Goal: Task Accomplishment & Management: Manage account settings

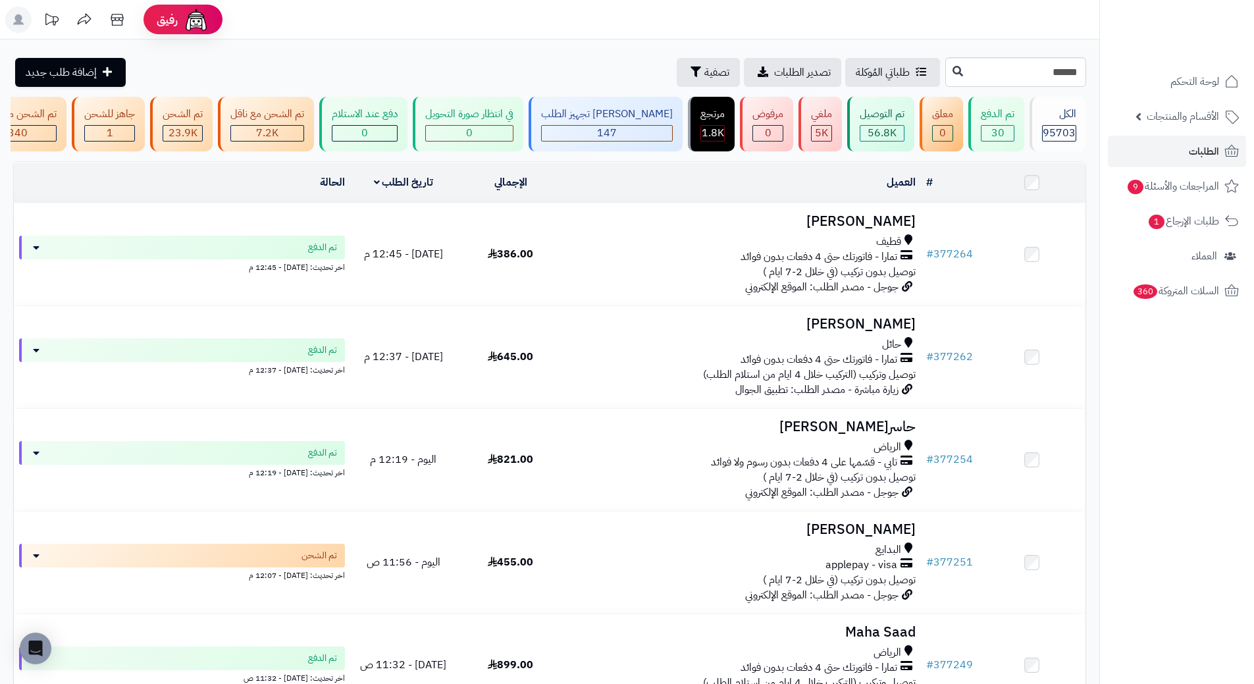
type input "******"
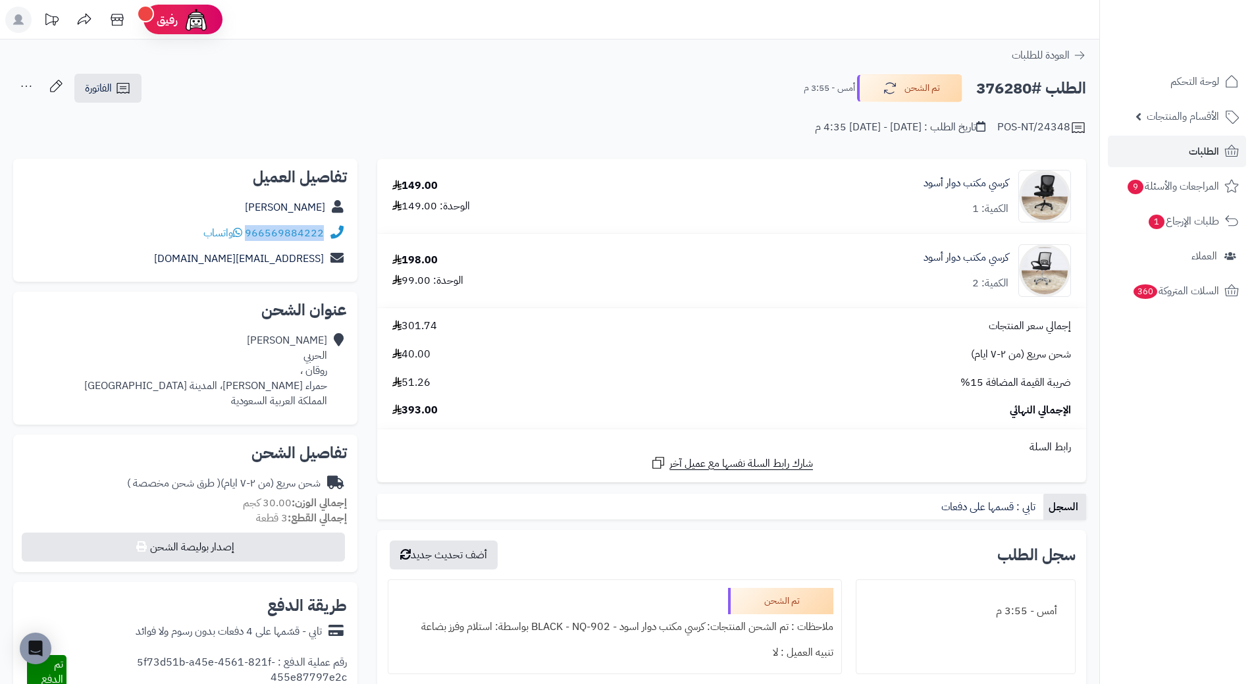
drag, startPoint x: 248, startPoint y: 231, endPoint x: 336, endPoint y: 238, distance: 89.1
click at [336, 238] on div "966569884222 واتساب" at bounding box center [185, 234] width 323 height 26
copy div "966569884222"
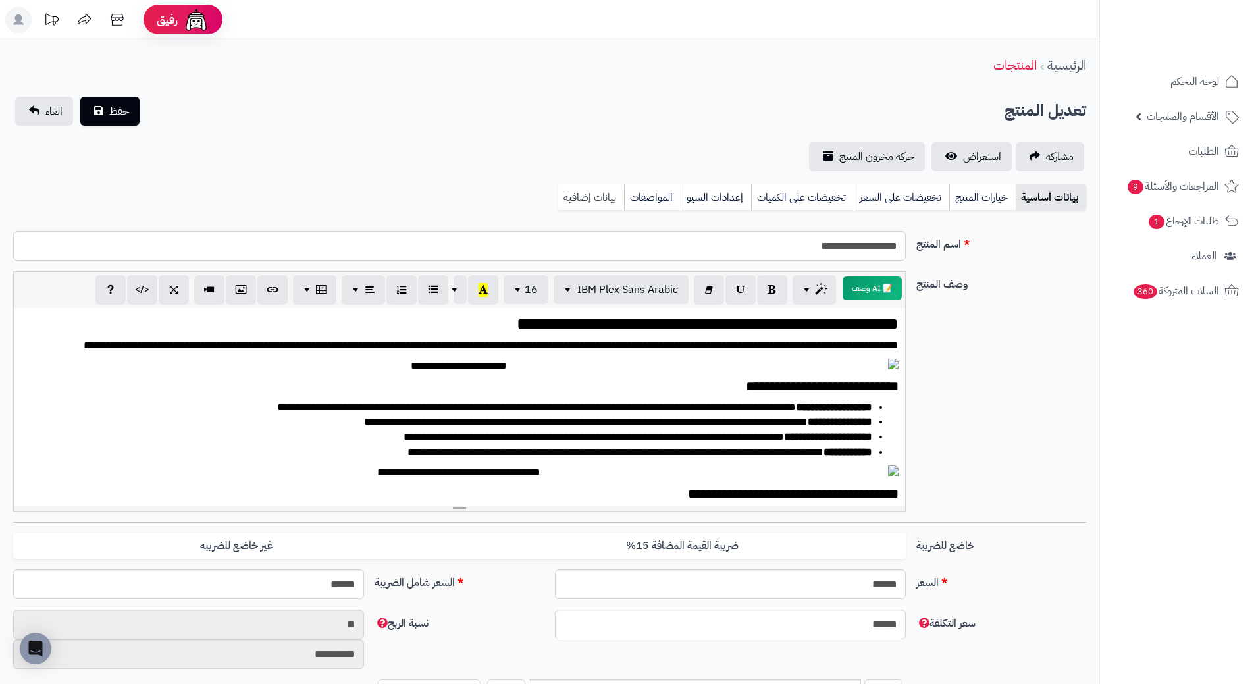
click at [618, 199] on link "بيانات إضافية" at bounding box center [591, 197] width 66 height 26
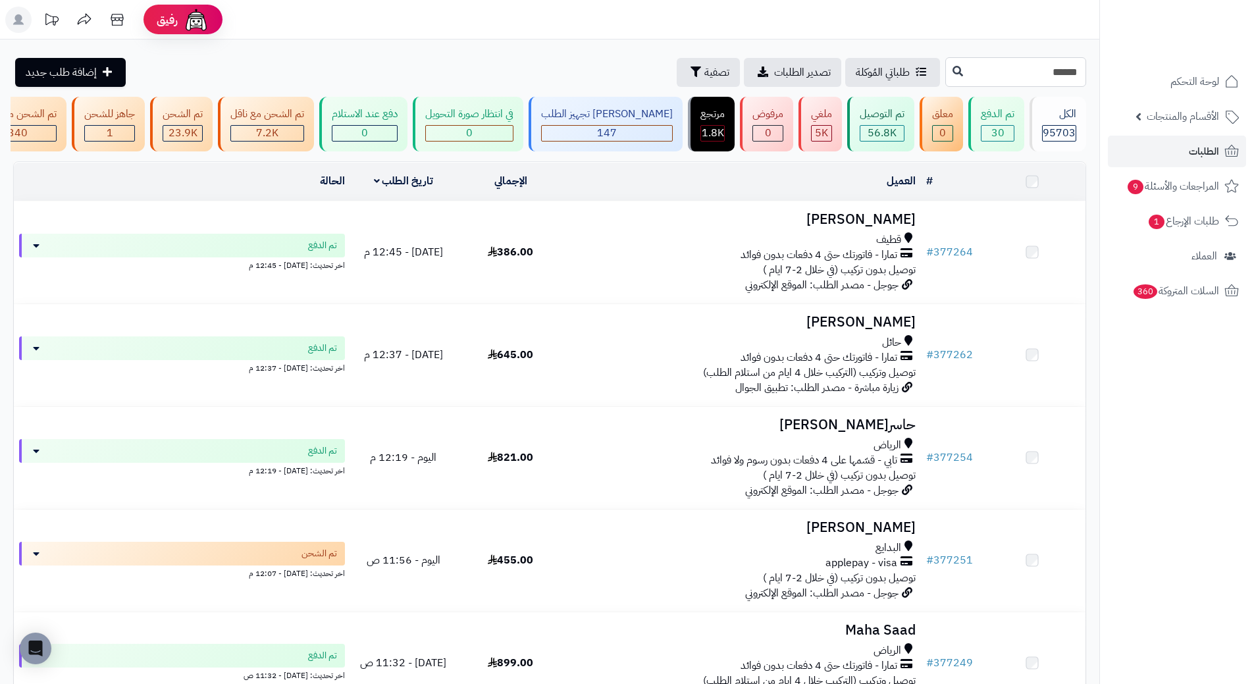
click at [945, 74] on input "******" at bounding box center [1015, 72] width 141 height 30
click at [953, 72] on icon at bounding box center [958, 70] width 11 height 11
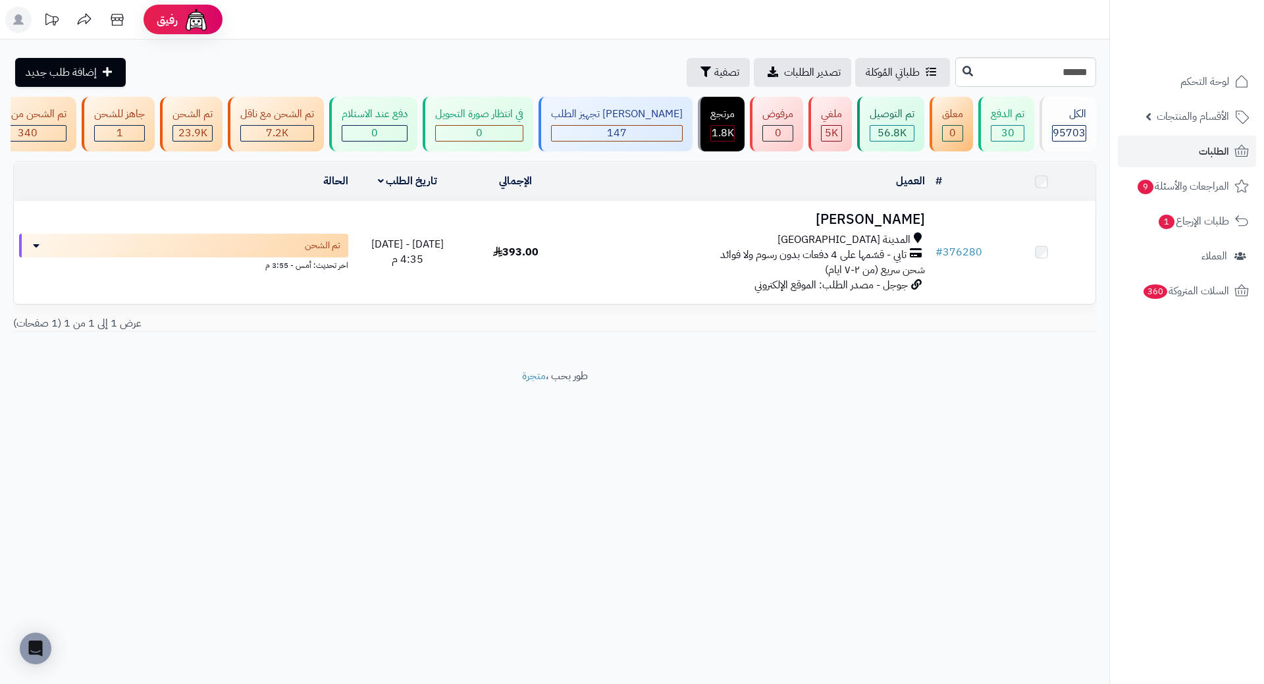
click at [896, 227] on h3 "[PERSON_NAME]" at bounding box center [750, 219] width 350 height 15
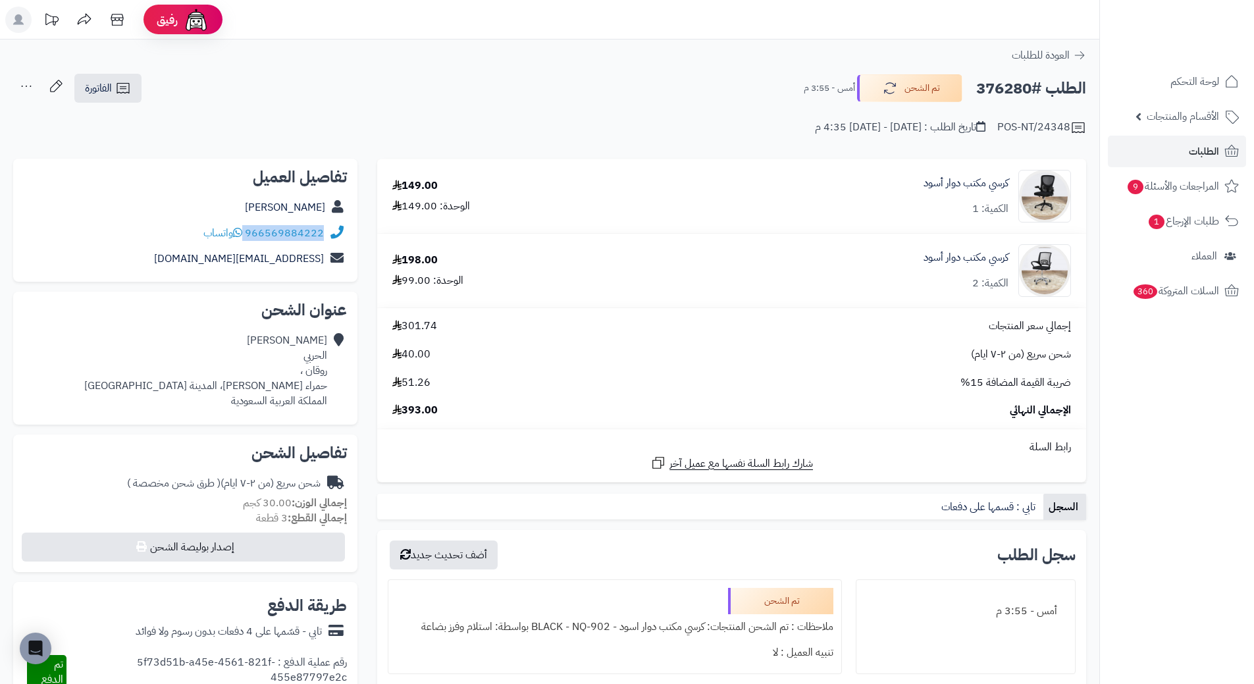
drag, startPoint x: 247, startPoint y: 232, endPoint x: 327, endPoint y: 236, distance: 80.4
click at [327, 236] on div "966569884222 واتساب" at bounding box center [185, 234] width 323 height 26
copy div "966569884222"
click at [1001, 84] on h2 "الطلب #376280" at bounding box center [1031, 88] width 110 height 27
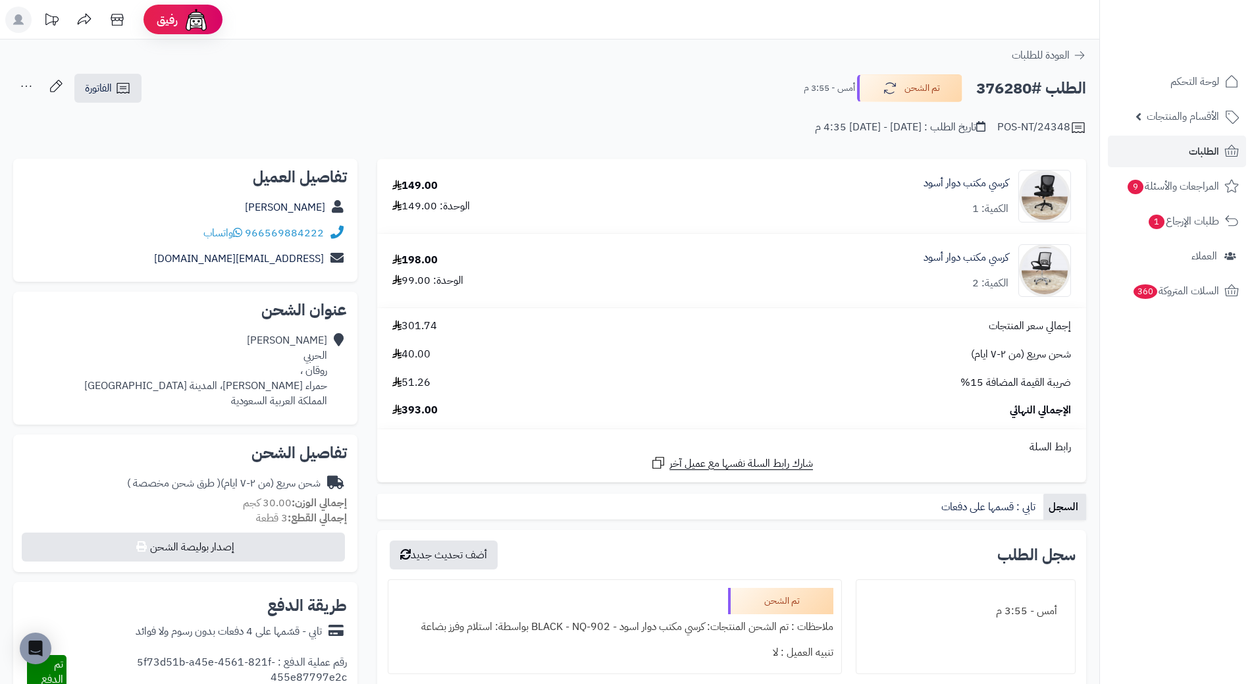
copy h2 "376280"
drag, startPoint x: 982, startPoint y: 242, endPoint x: 988, endPoint y: 256, distance: 14.8
drag, startPoint x: 1013, startPoint y: 250, endPoint x: 917, endPoint y: 245, distance: 95.6
click at [917, 245] on div "كرسي مكتب دوار أسود الكمية: 2" at bounding box center [865, 270] width 431 height 53
copy link "كرسي مكتب دوار أسود"
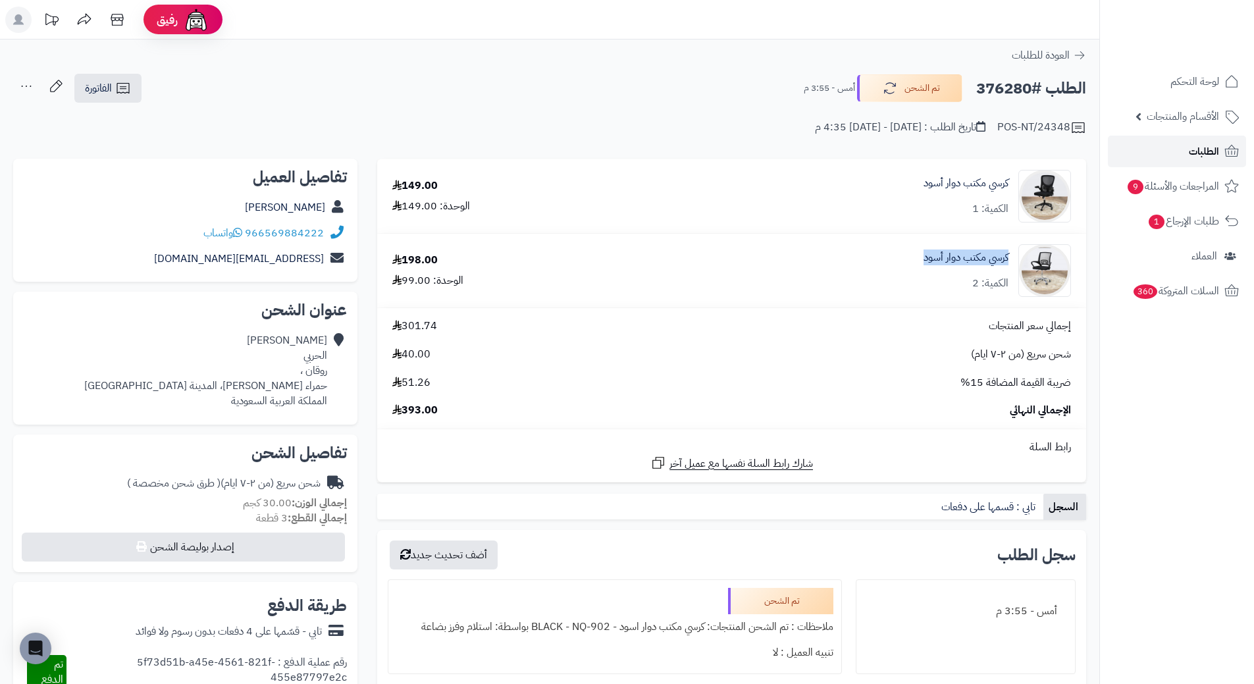
click at [1198, 147] on span "الطلبات" at bounding box center [1204, 151] width 30 height 18
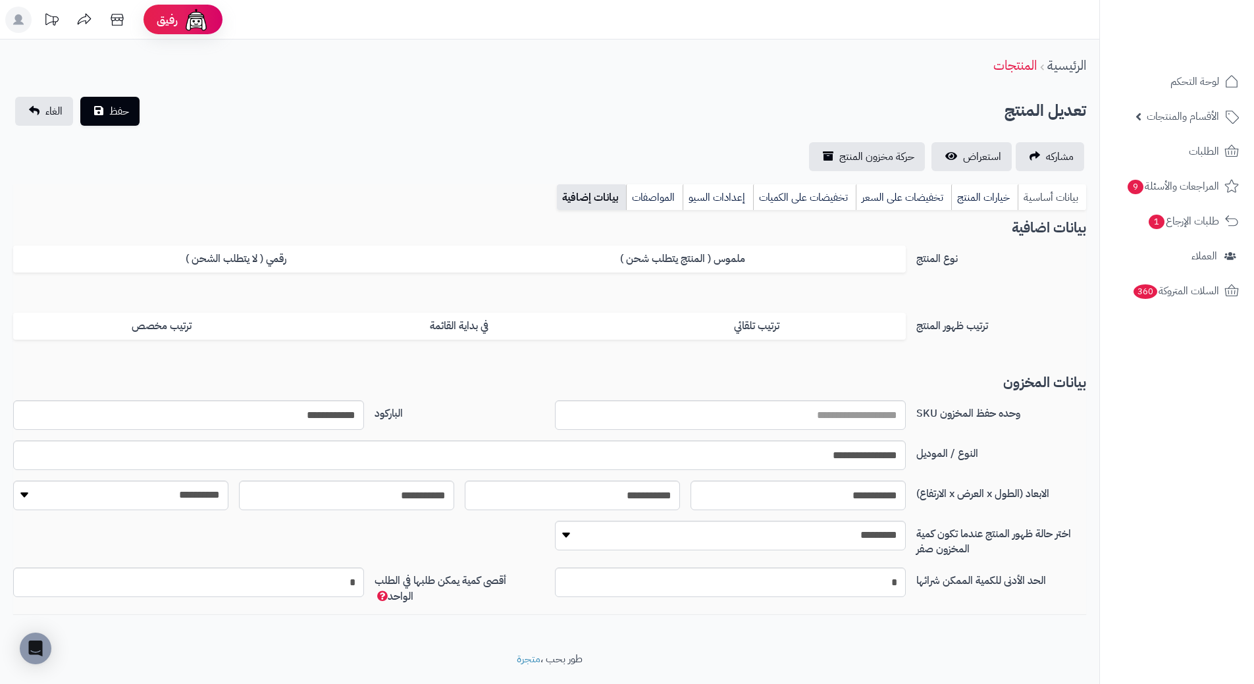
click at [1047, 194] on link "بيانات أساسية" at bounding box center [1052, 197] width 68 height 26
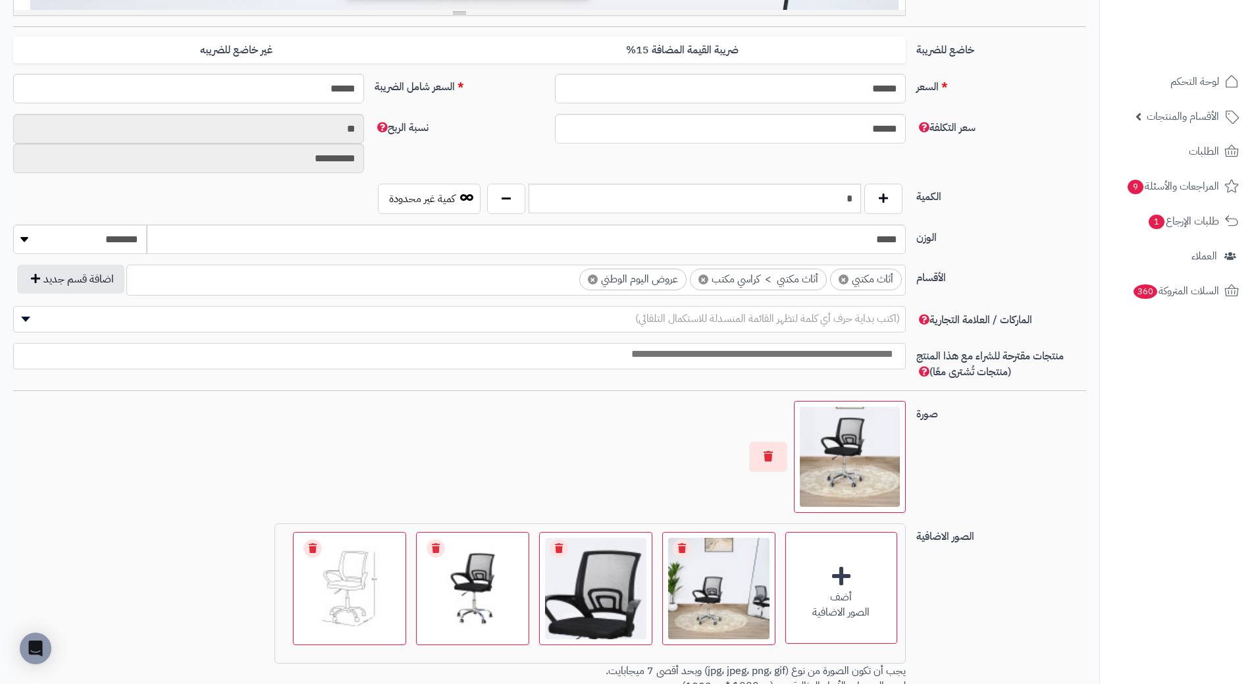
scroll to position [593, 0]
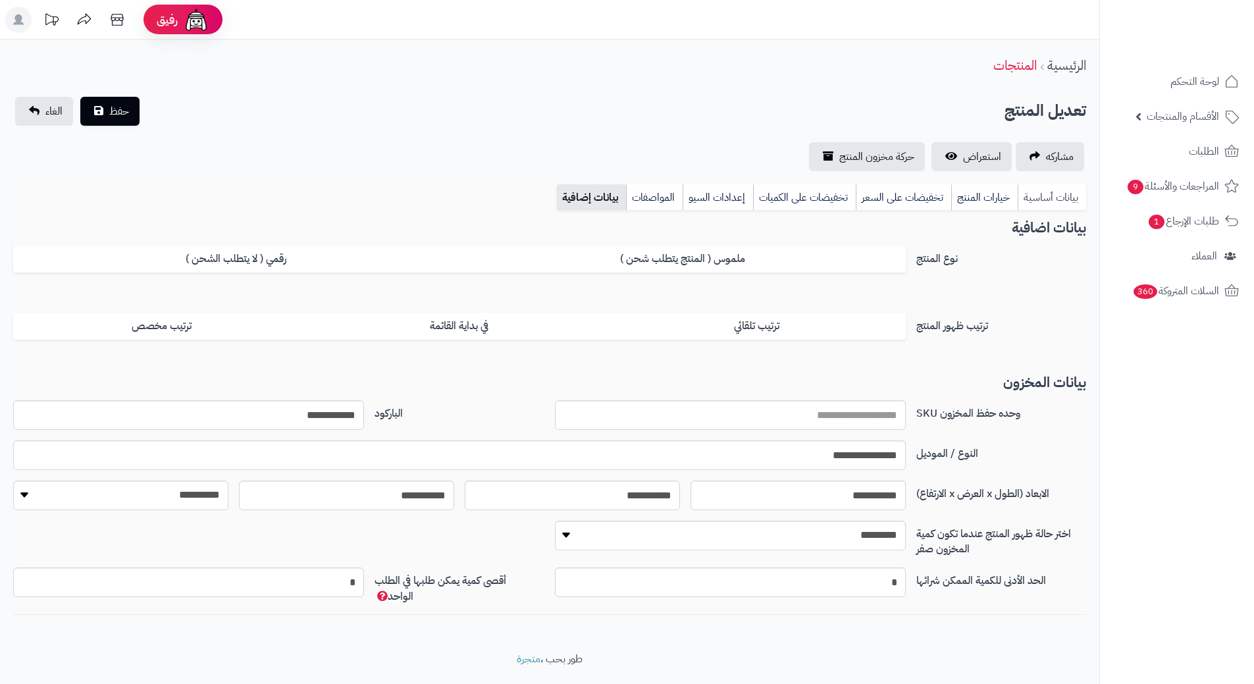
click at [1063, 208] on link "بيانات أساسية" at bounding box center [1052, 197] width 68 height 26
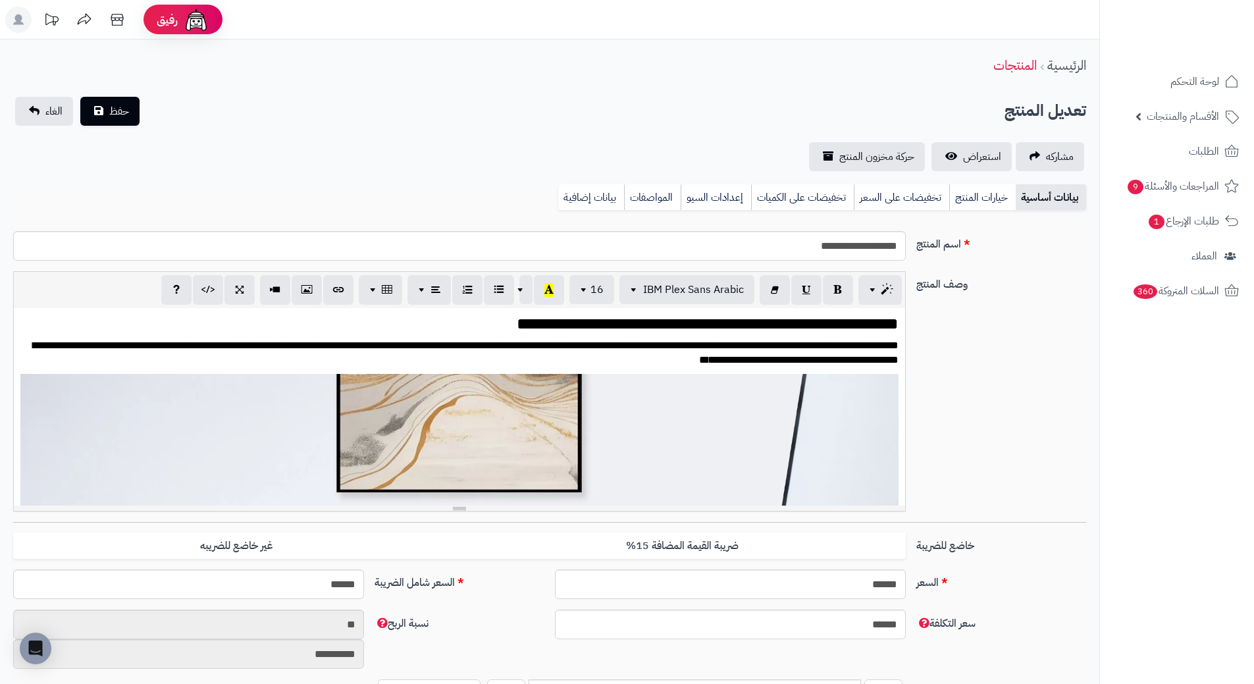
drag, startPoint x: 1050, startPoint y: 206, endPoint x: 898, endPoint y: 299, distance: 178.2
click at [1048, 207] on link "بيانات أساسية" at bounding box center [1051, 197] width 70 height 26
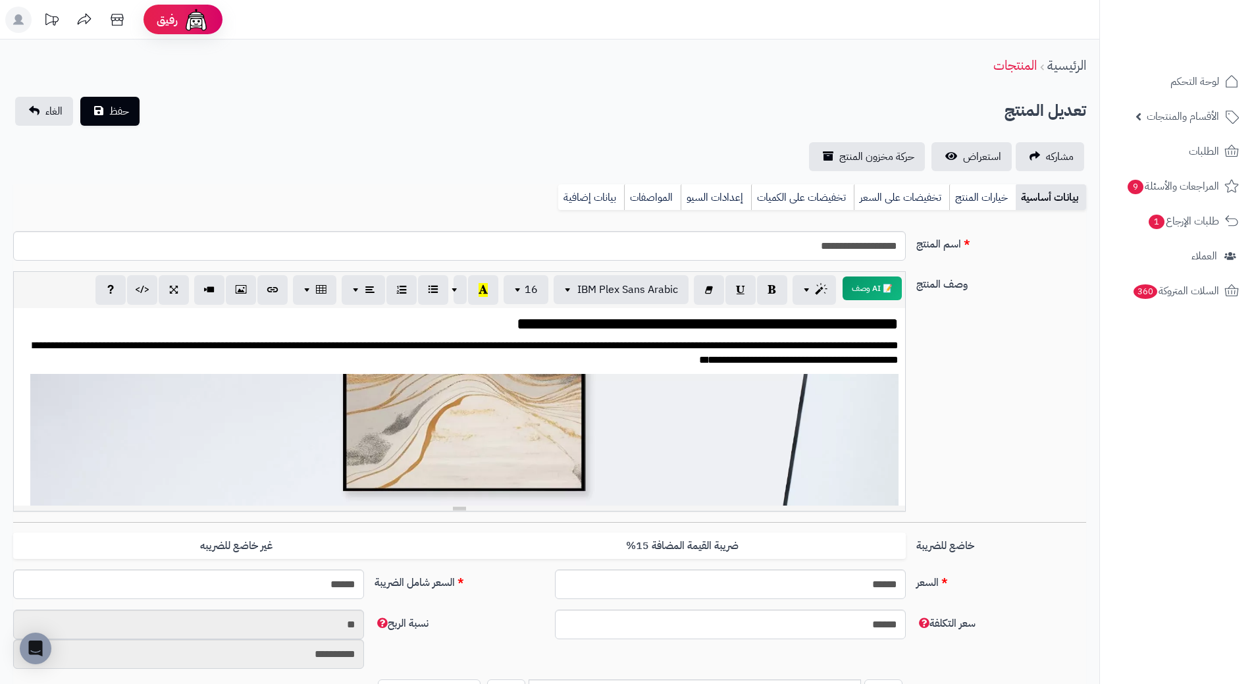
scroll to position [675, 0]
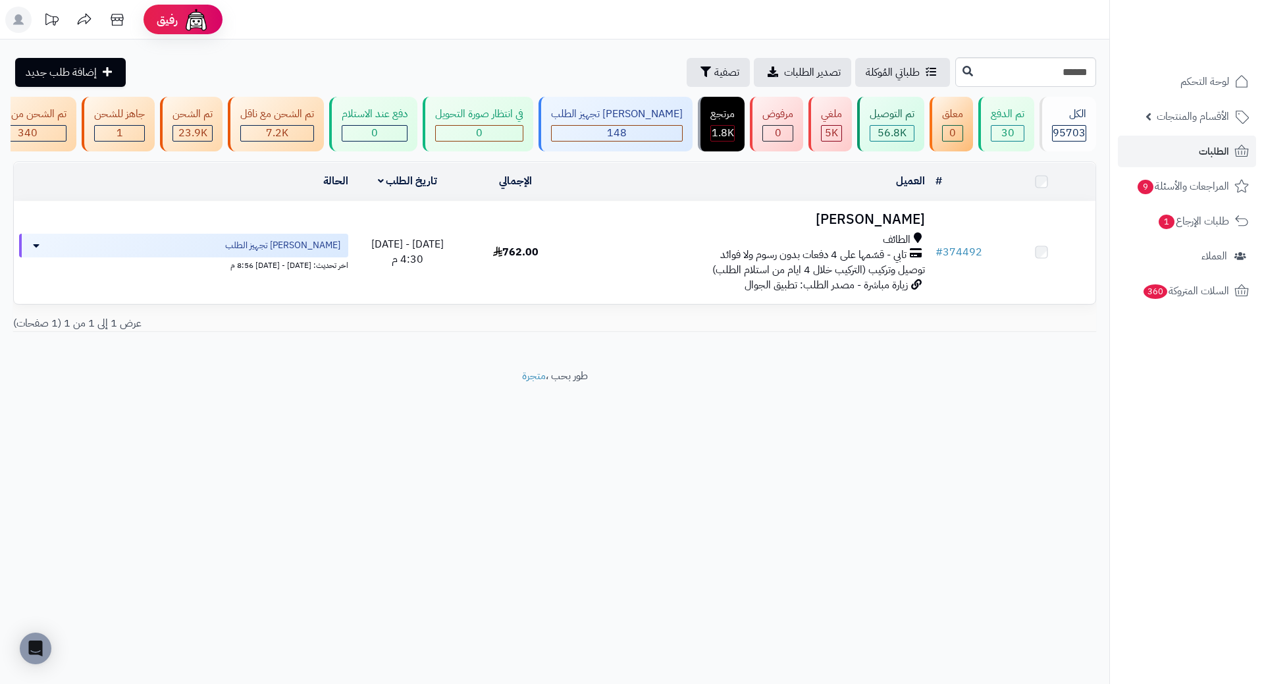
click at [874, 227] on h3 "[PERSON_NAME]" at bounding box center [750, 219] width 350 height 15
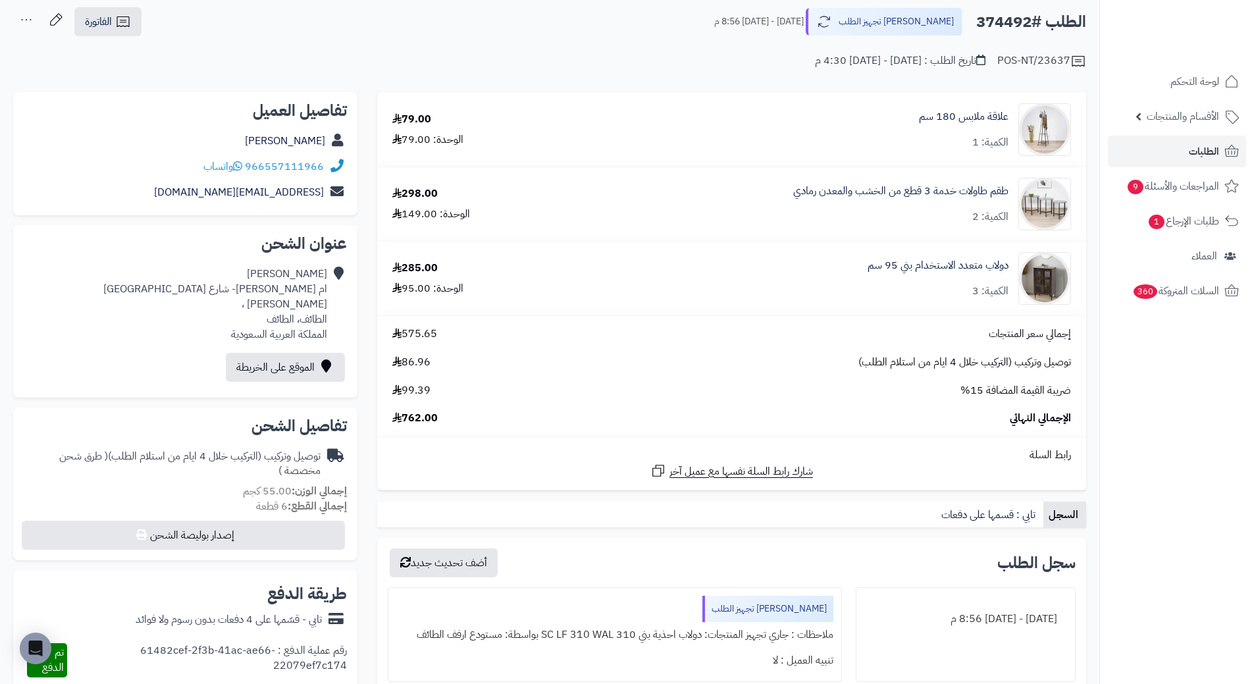
scroll to position [66, 0]
click at [1225, 155] on icon at bounding box center [1232, 152] width 16 height 16
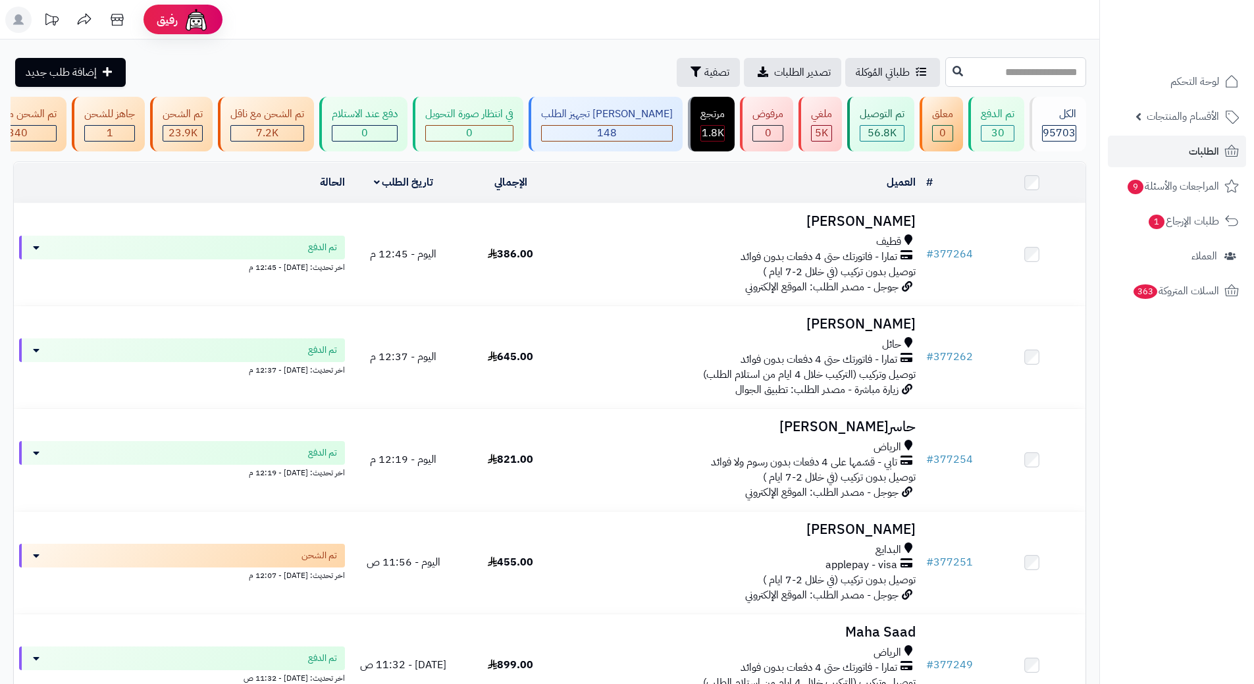
click at [959, 80] on input "text" at bounding box center [1015, 72] width 141 height 30
paste input "******"
type input "******"
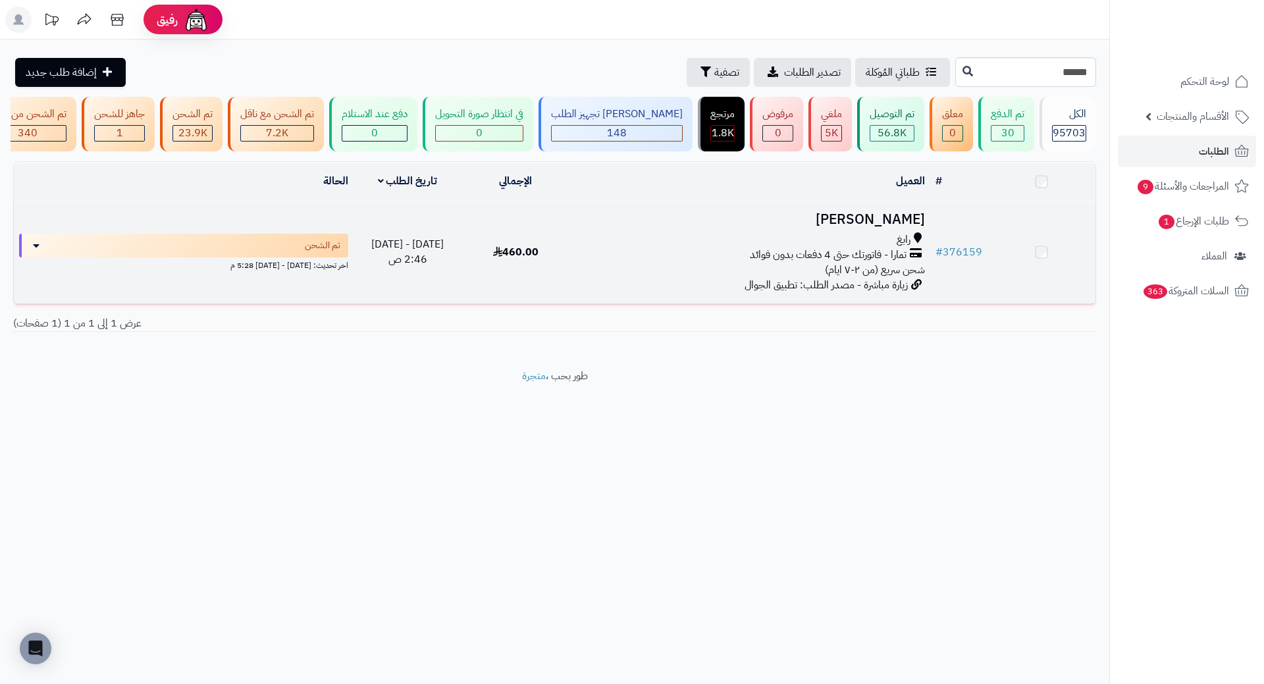
click at [890, 227] on h3 "سها الحربي" at bounding box center [750, 219] width 350 height 15
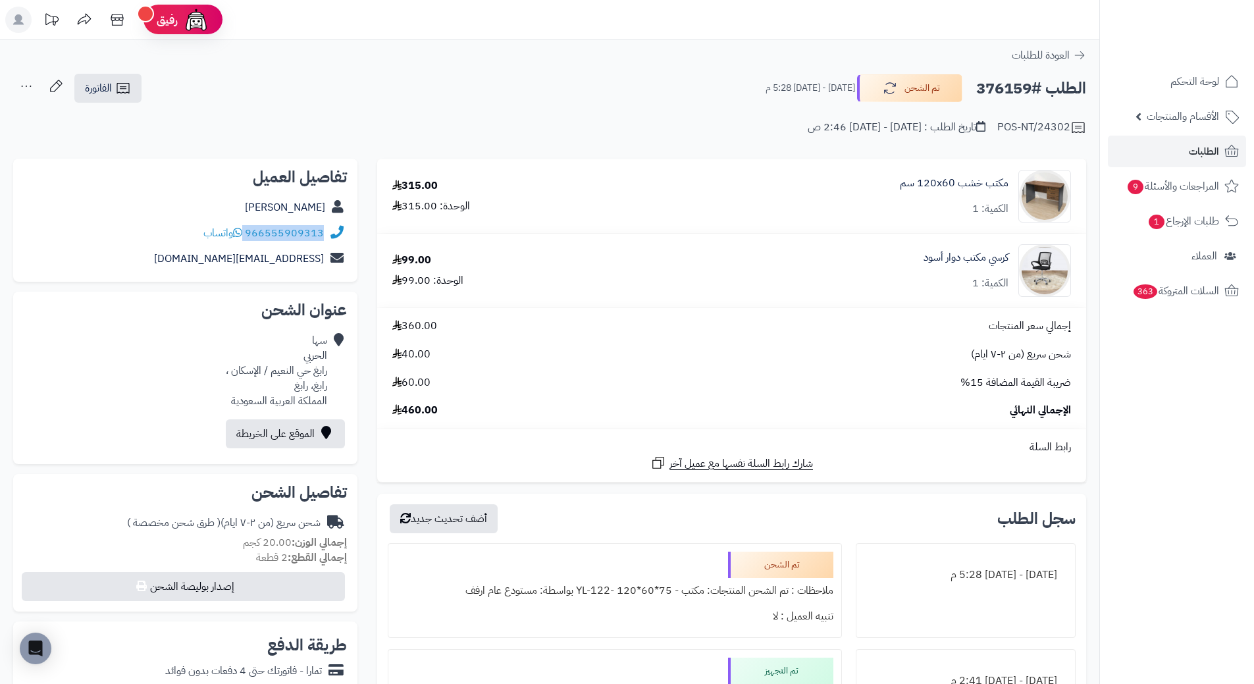
drag, startPoint x: 247, startPoint y: 233, endPoint x: 348, endPoint y: 238, distance: 100.9
click at [348, 238] on div "تفاصيل العميل [PERSON_NAME] 966555909313 واتساب [EMAIL_ADDRESS][DOMAIN_NAME]" at bounding box center [185, 221] width 344 height 124
copy div "966555909313"
click at [1000, 88] on h2 "الطلب #376159" at bounding box center [1031, 88] width 110 height 27
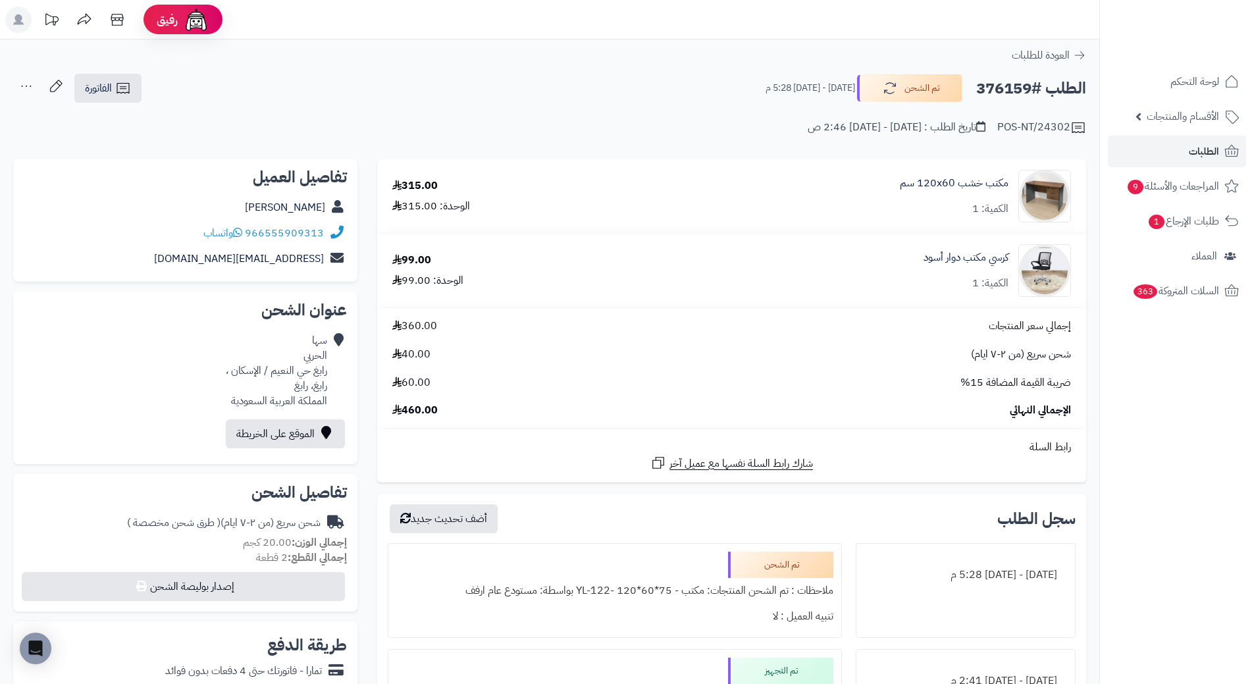
copy h2 "376159"
drag, startPoint x: 1011, startPoint y: 250, endPoint x: 913, endPoint y: 248, distance: 97.4
click at [913, 248] on div "كرسي مكتب دوار أسود الكمية: 1" at bounding box center [855, 270] width 451 height 53
copy link "كرسي مكتب دوار أسود"
click at [1212, 145] on span "الطلبات" at bounding box center [1204, 151] width 30 height 18
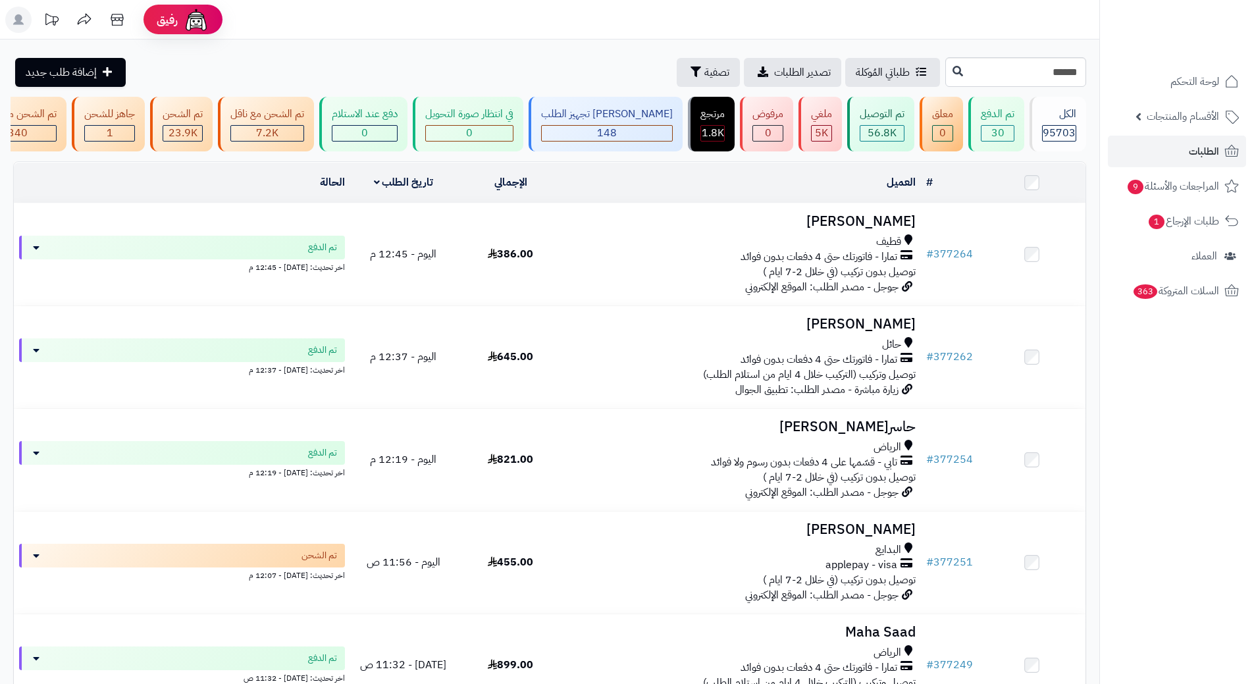
type input "******"
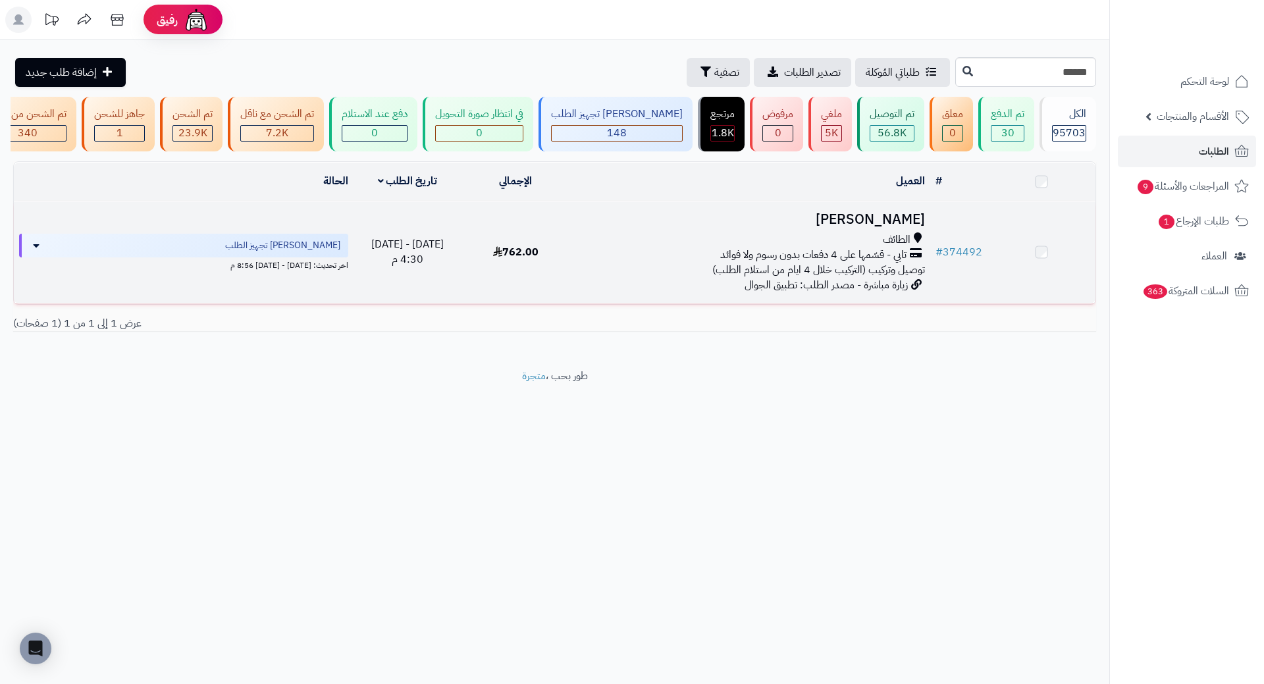
click at [918, 227] on h3 "[PERSON_NAME]" at bounding box center [750, 219] width 350 height 15
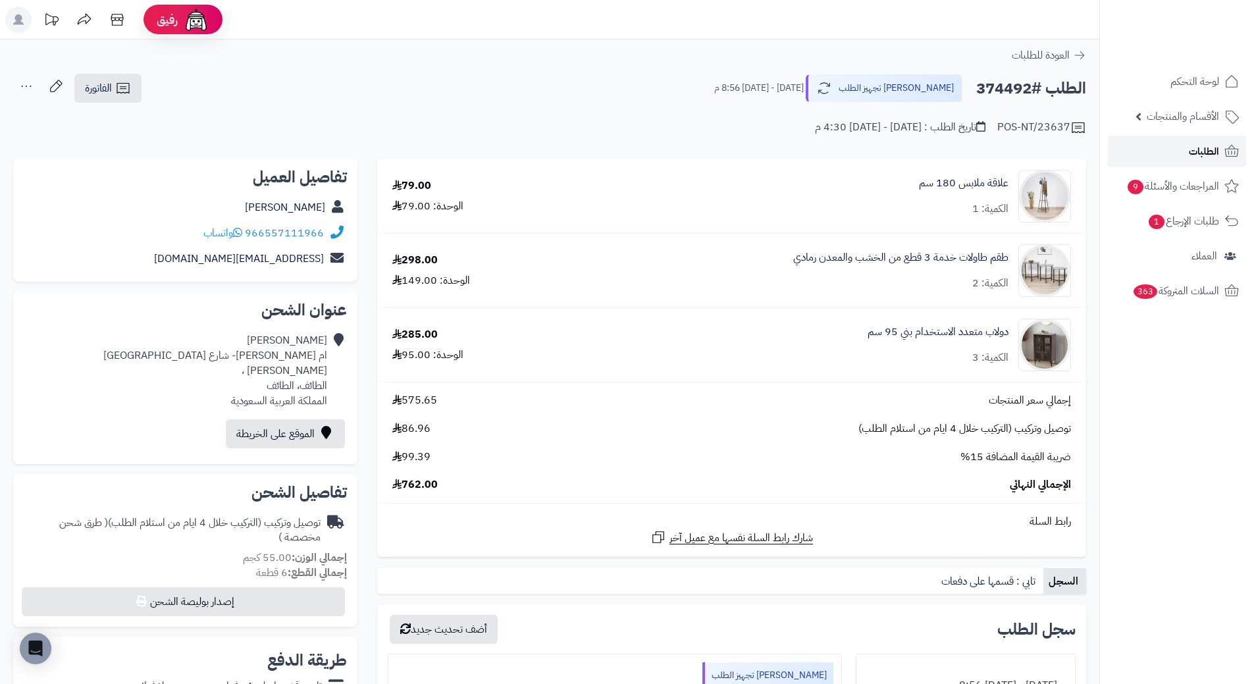
click at [1210, 150] on span "الطلبات" at bounding box center [1204, 151] width 30 height 18
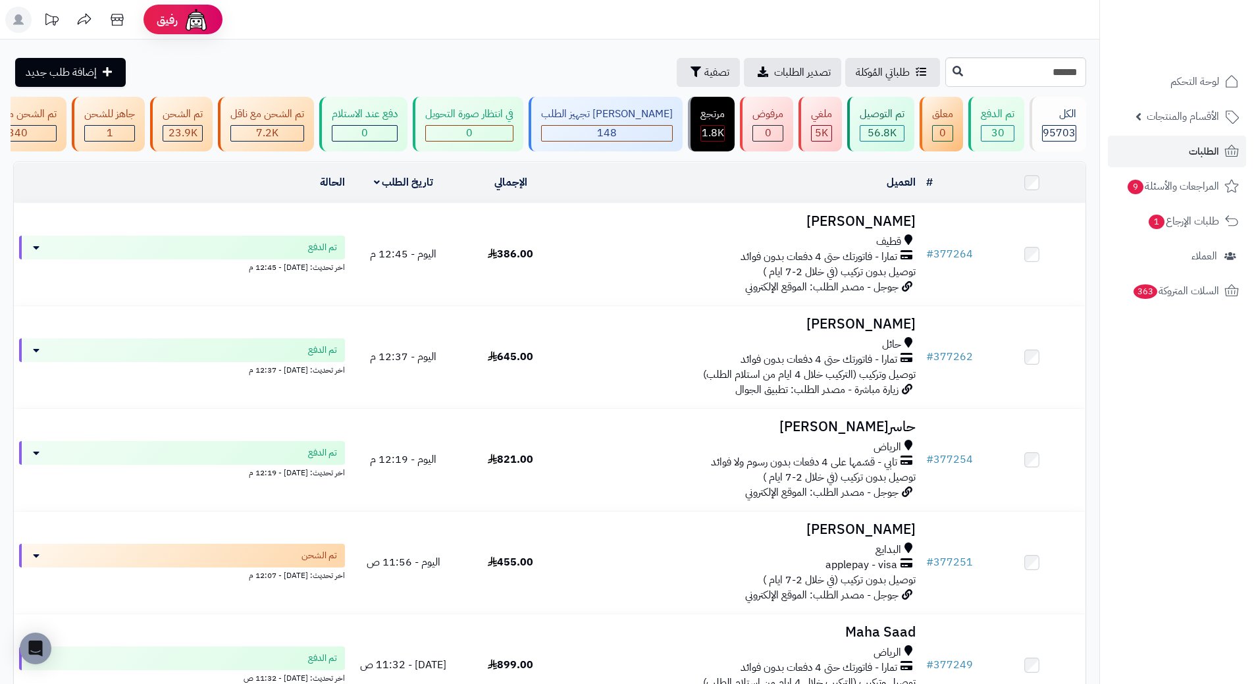
type input "******"
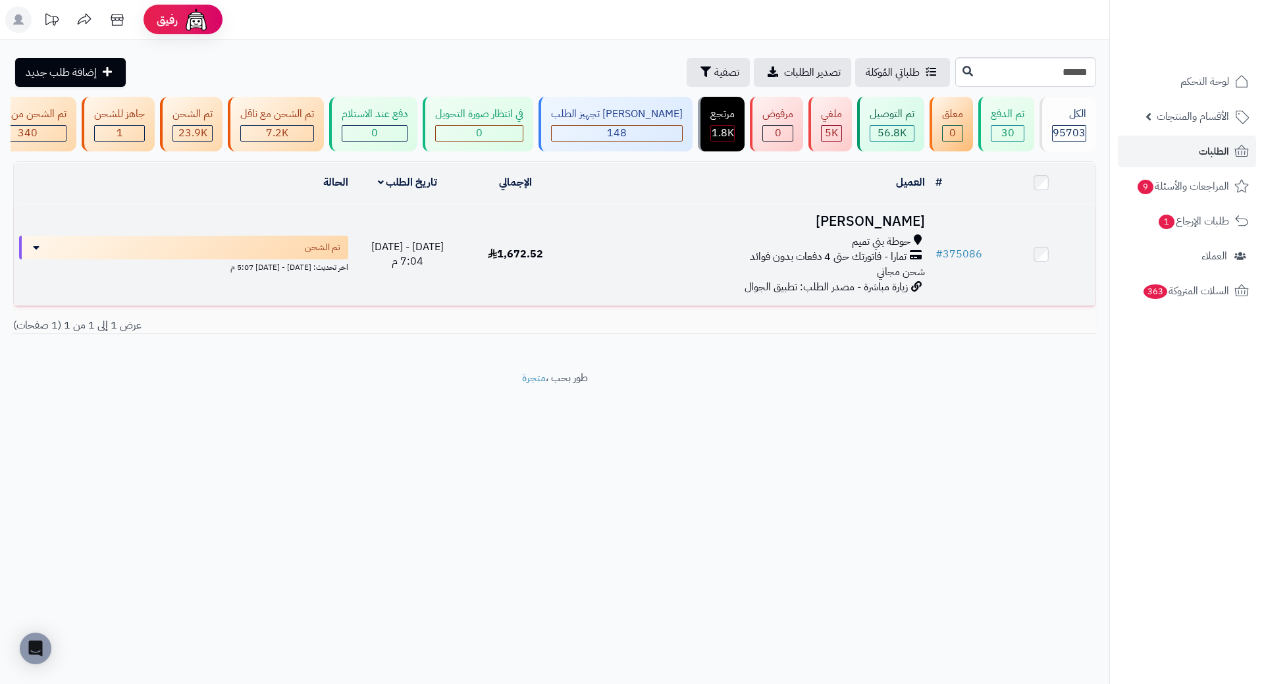
click at [910, 229] on h3 "[PERSON_NAME]" at bounding box center [750, 221] width 350 height 15
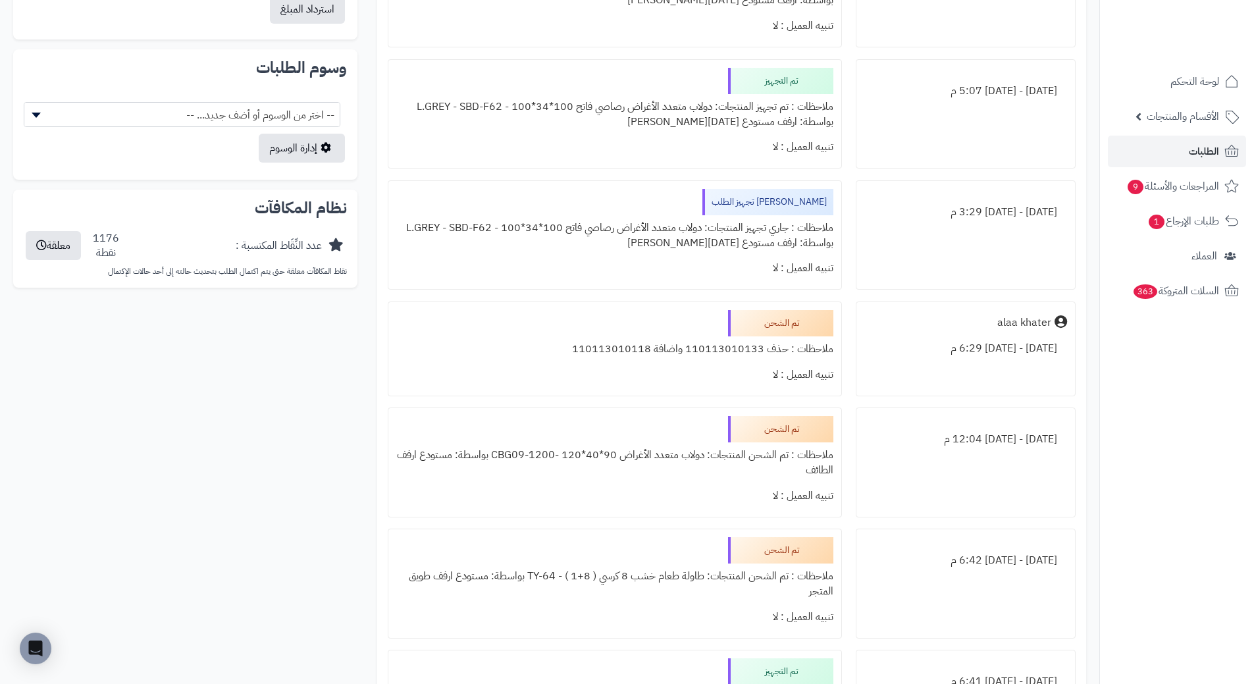
scroll to position [527, 0]
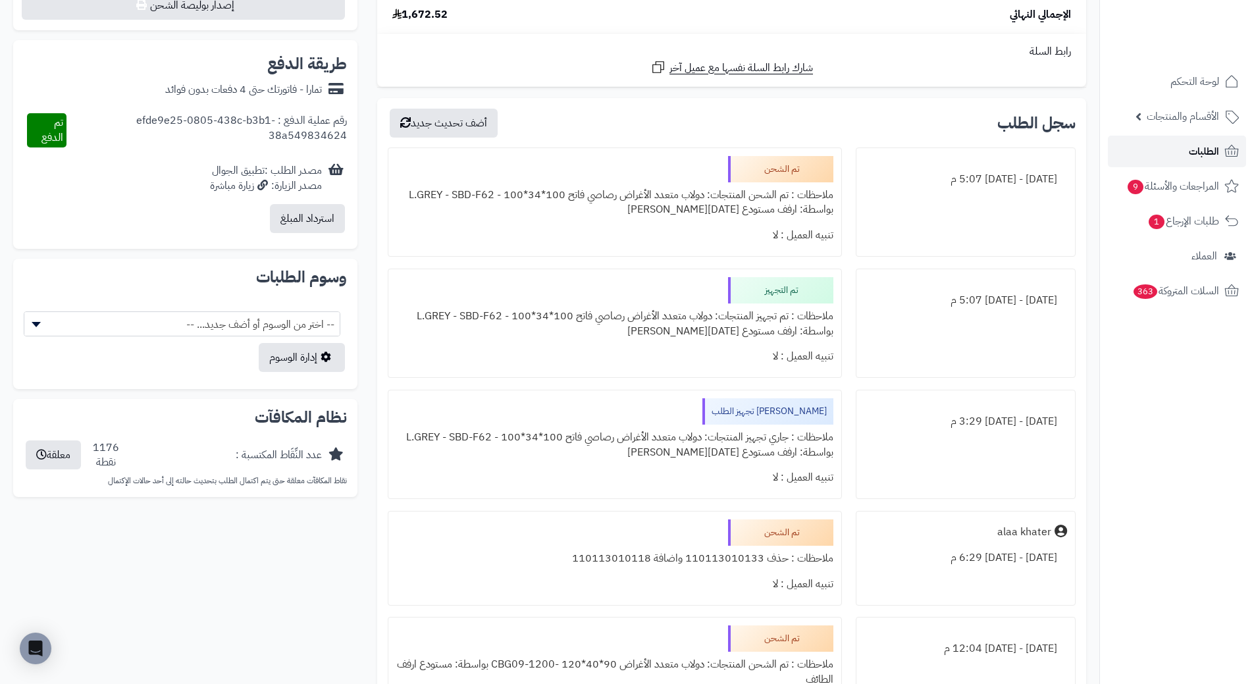
click at [1215, 155] on span "الطلبات" at bounding box center [1204, 151] width 30 height 18
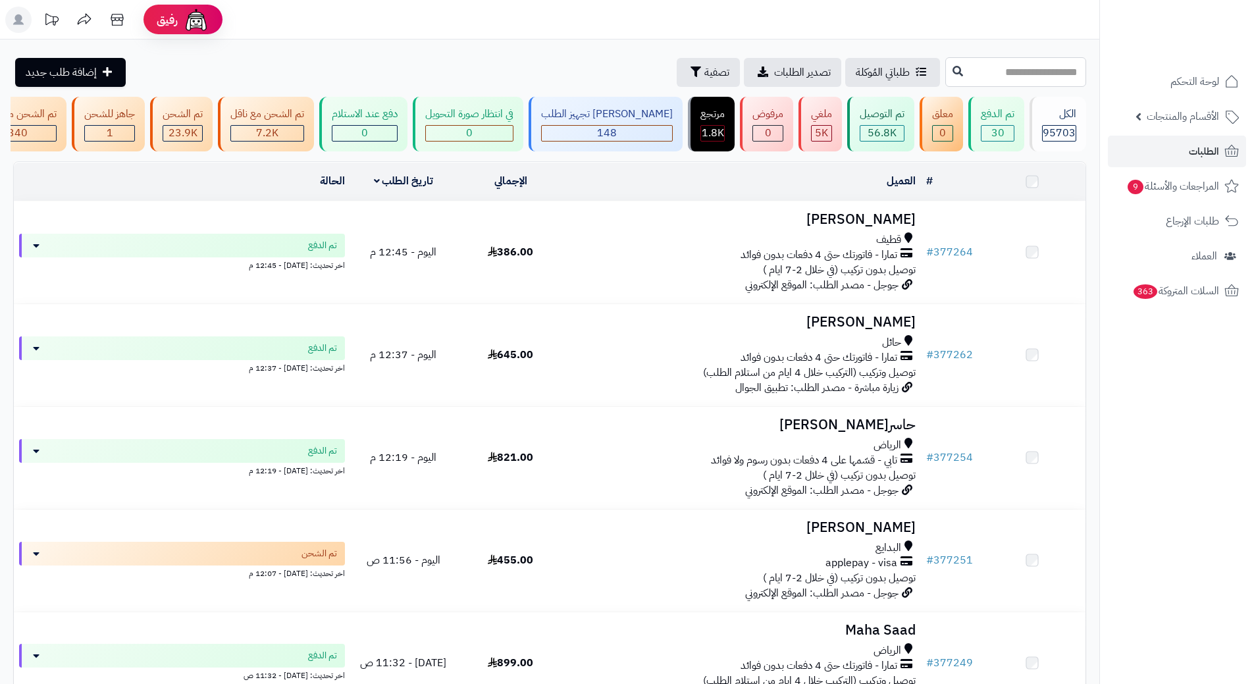
click at [947, 80] on input "text" at bounding box center [1015, 72] width 141 height 30
paste input "******"
type input "******"
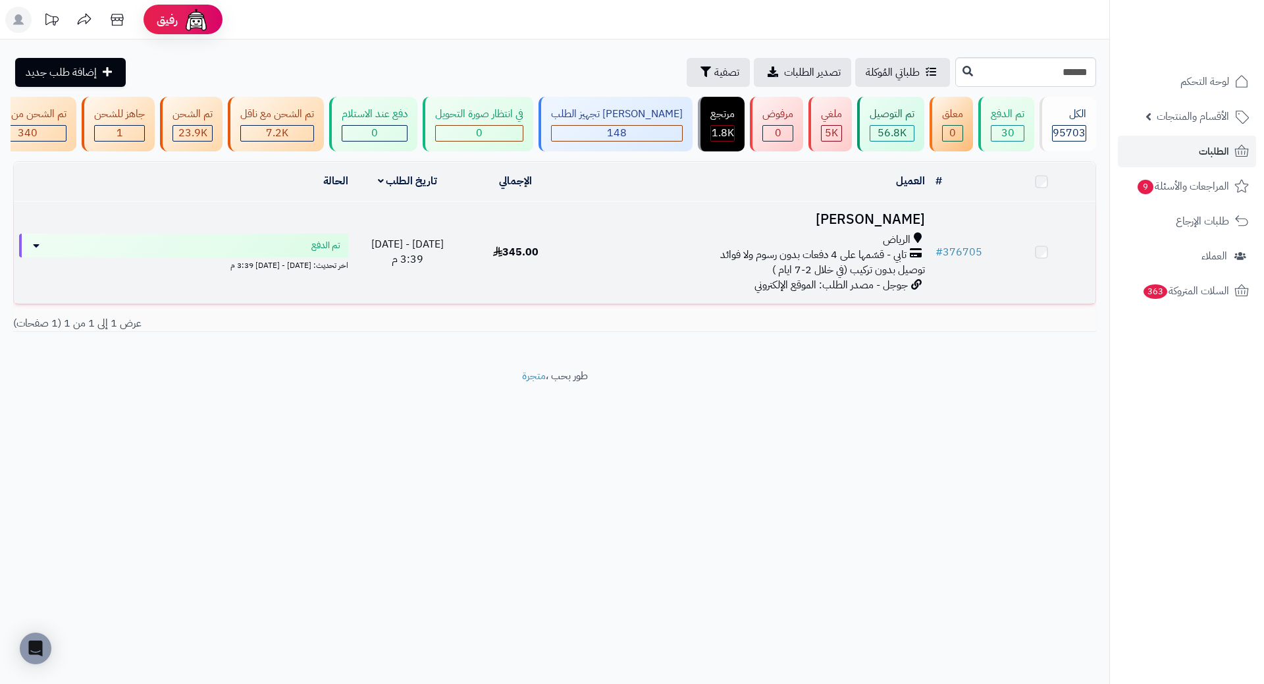
click at [857, 227] on h3 "سلمان الزهراني" at bounding box center [750, 219] width 350 height 15
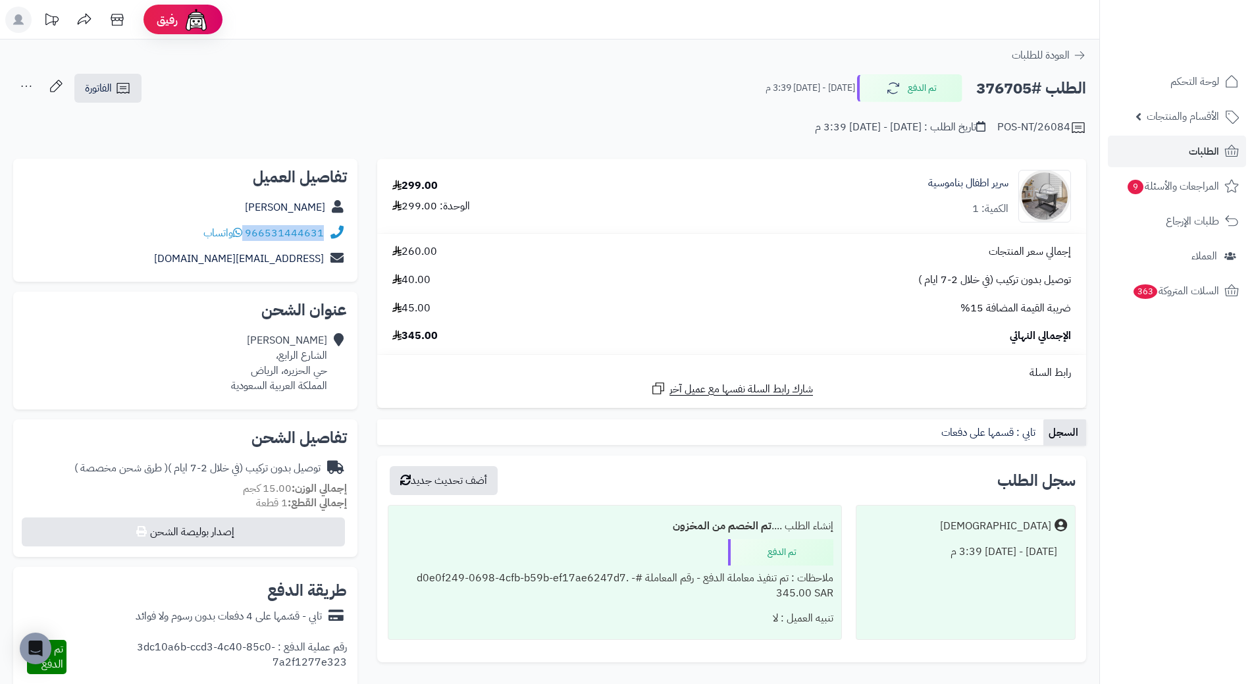
drag, startPoint x: 246, startPoint y: 228, endPoint x: 354, endPoint y: 232, distance: 107.4
click at [354, 232] on div "تفاصيل العميل سلمان الزهراني 966531444631 واتساب salmmmmann996@gmail.com" at bounding box center [185, 221] width 344 height 124
copy div "966531444631"
click at [999, 82] on h2 "الطلب #376705" at bounding box center [1031, 88] width 110 height 27
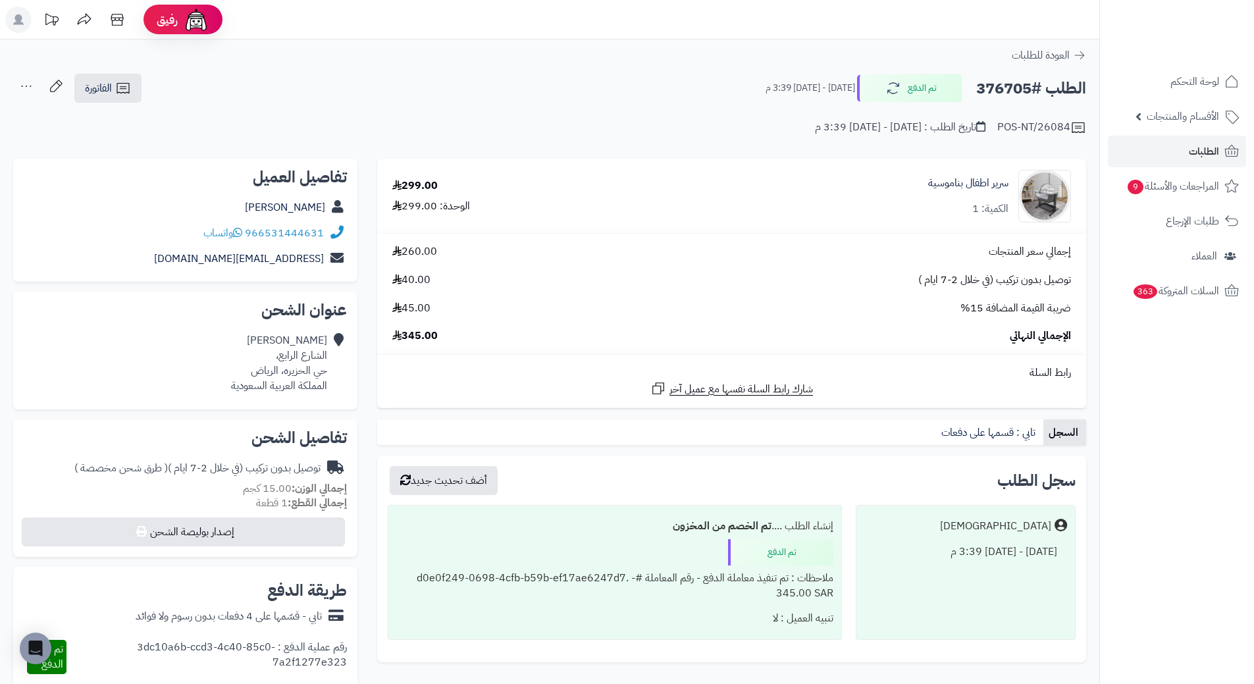
copy h2 "376705"
click at [1215, 145] on span "الطلبات" at bounding box center [1204, 151] width 30 height 18
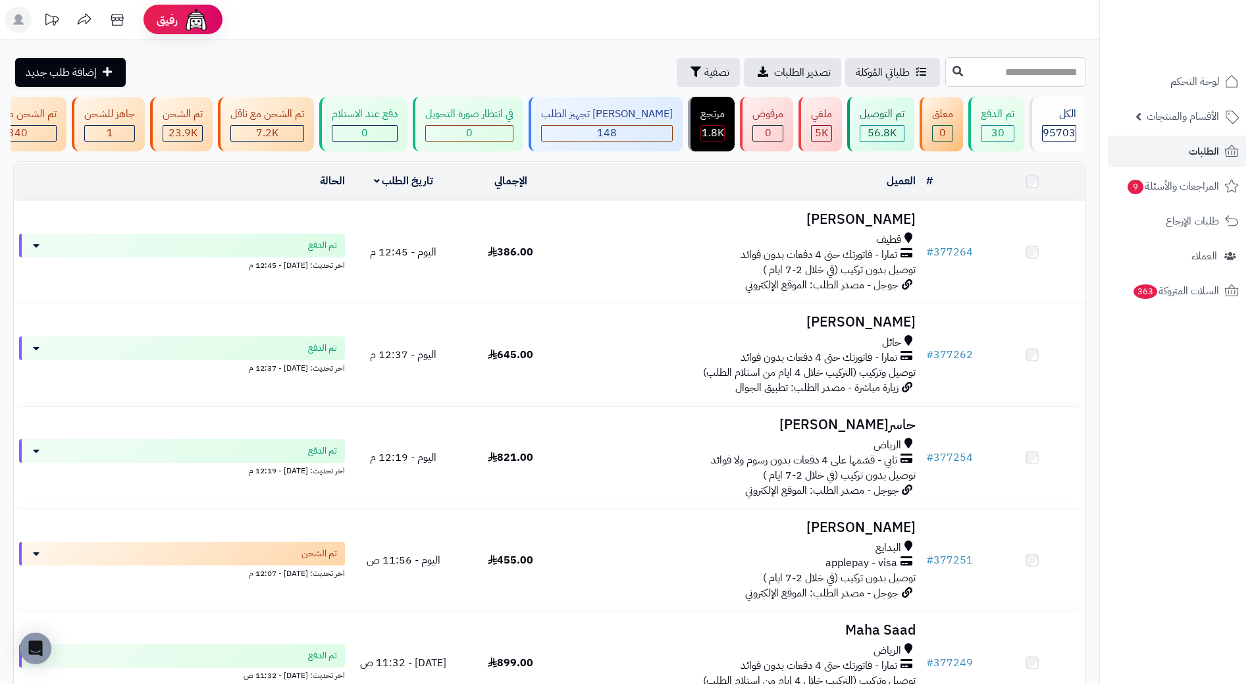
click at [1007, 76] on input "text" at bounding box center [1015, 72] width 141 height 30
paste input "******"
type input "******"
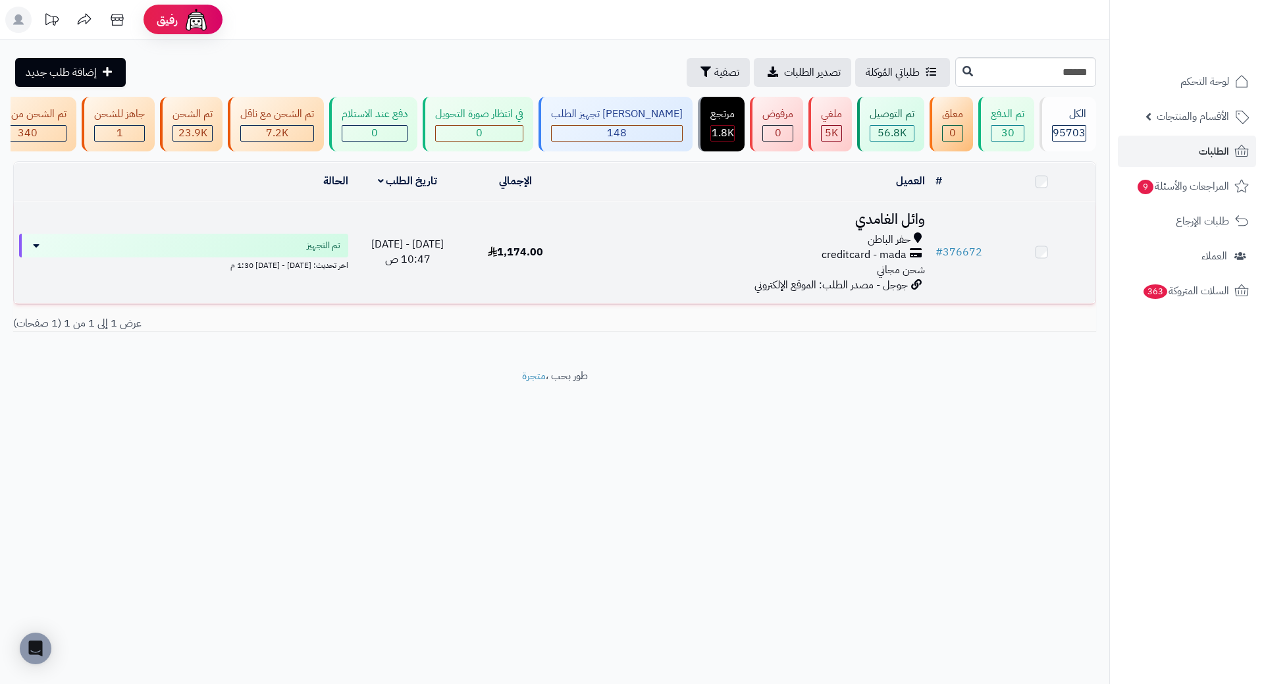
click at [902, 227] on h3 "وائل الغامدي" at bounding box center [750, 219] width 350 height 15
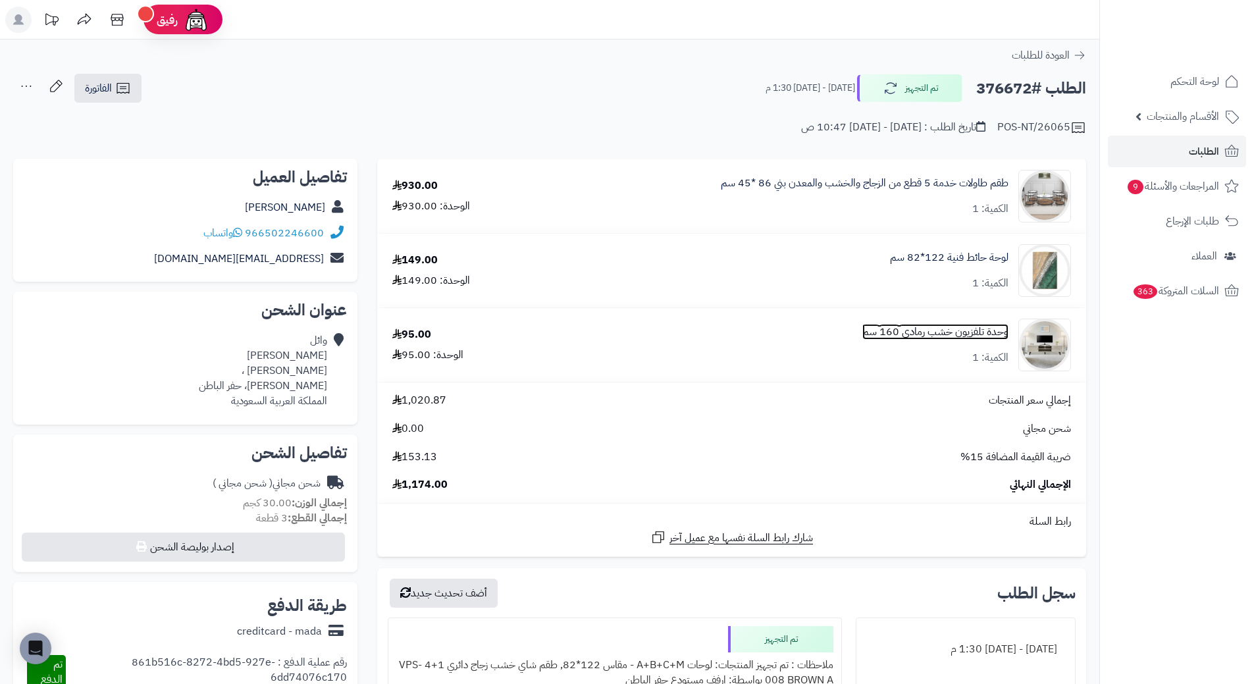
drag, startPoint x: 951, startPoint y: 336, endPoint x: 969, endPoint y: 320, distance: 23.8
drag, startPoint x: 969, startPoint y: 320, endPoint x: 992, endPoint y: 324, distance: 23.4
drag, startPoint x: 248, startPoint y: 232, endPoint x: 327, endPoint y: 238, distance: 79.8
click at [327, 238] on div "966502246600 واتساب" at bounding box center [185, 234] width 323 height 26
copy div "966502246600"
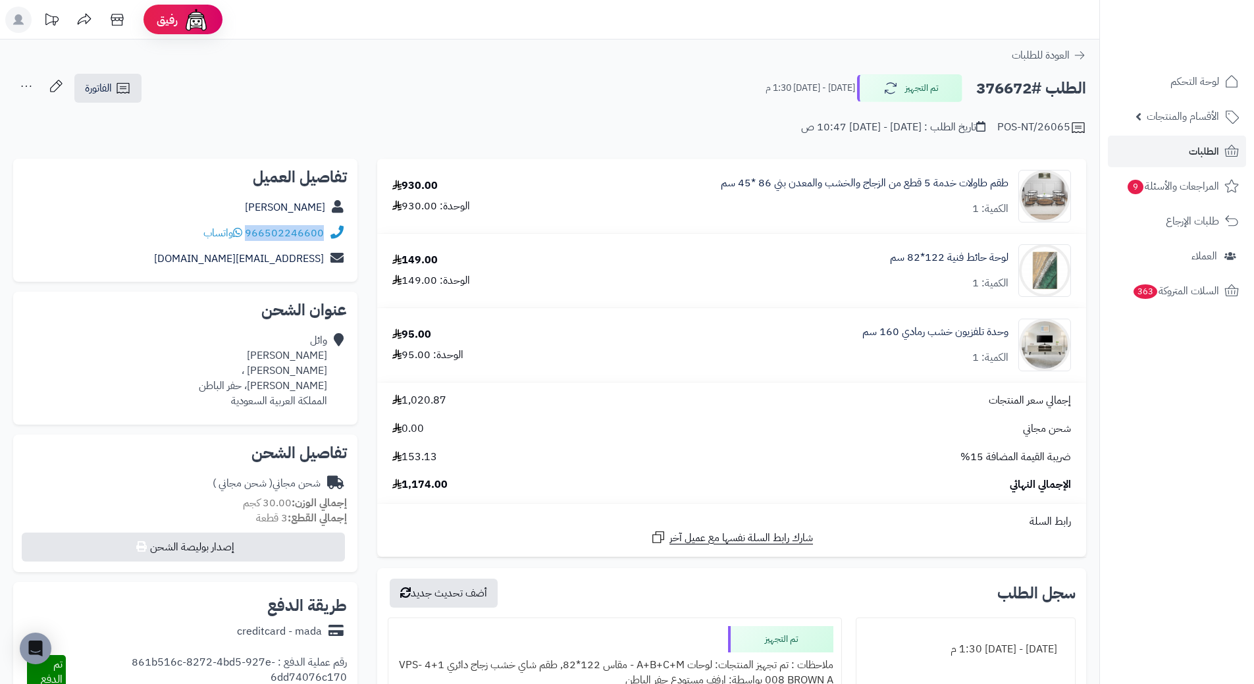
copy div "966502246600"
click at [988, 97] on h2 "الطلب #376672" at bounding box center [1031, 88] width 110 height 27
copy h2 "376672"
drag, startPoint x: 1009, startPoint y: 329, endPoint x: 815, endPoint y: 334, distance: 194.3
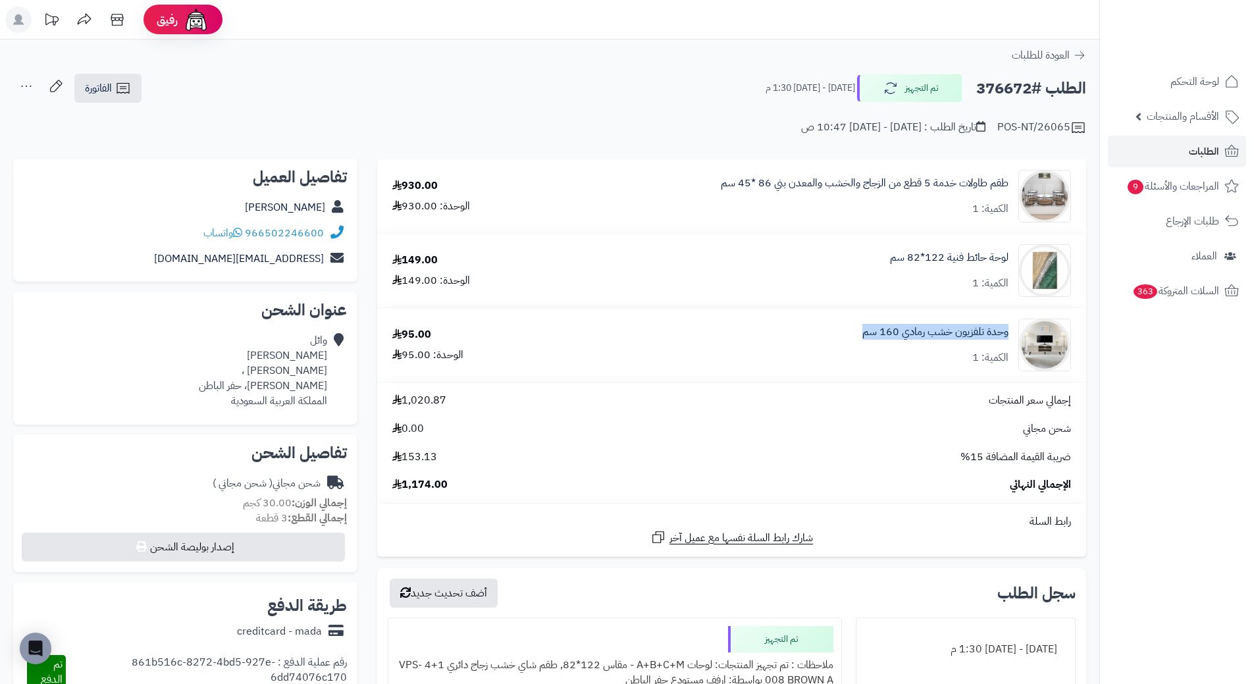
click at [815, 334] on div "وحدة تلفزيون خشب رمادي 160 سم الكمية: 1" at bounding box center [810, 345] width 542 height 53
copy link "وحدة تلفزيون خشب رمادي 160 سم"
click at [1206, 150] on span "الطلبات" at bounding box center [1204, 151] width 30 height 18
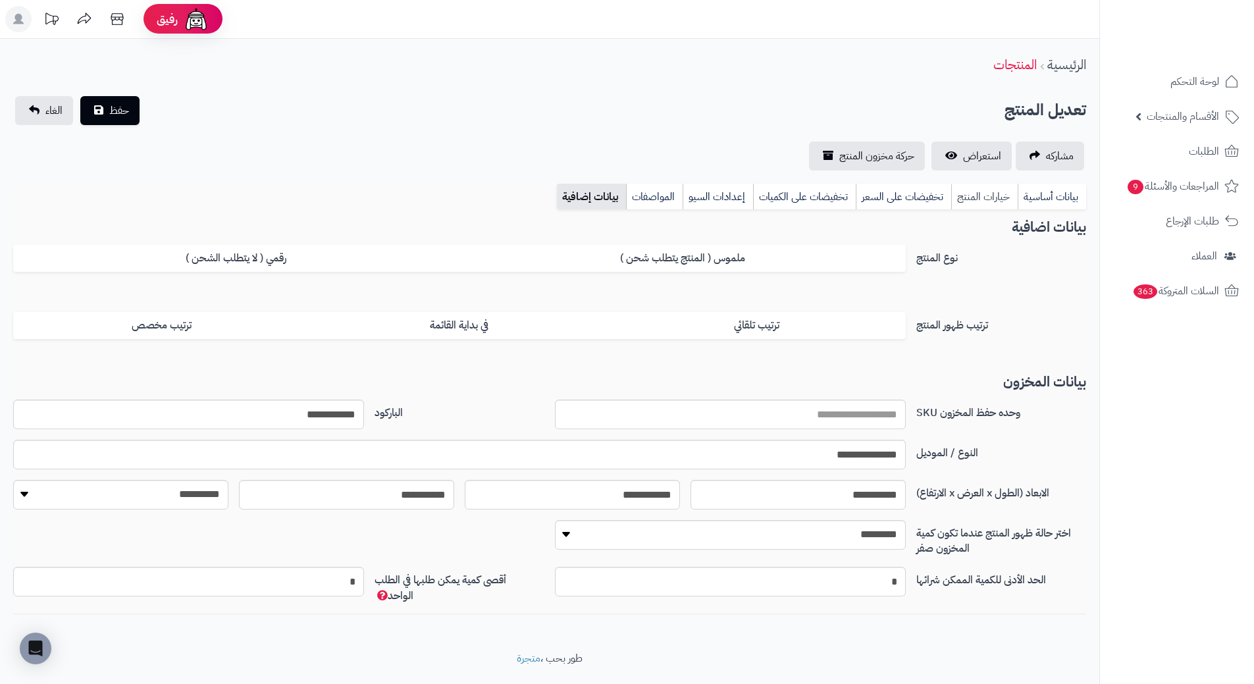
scroll to position [34, 0]
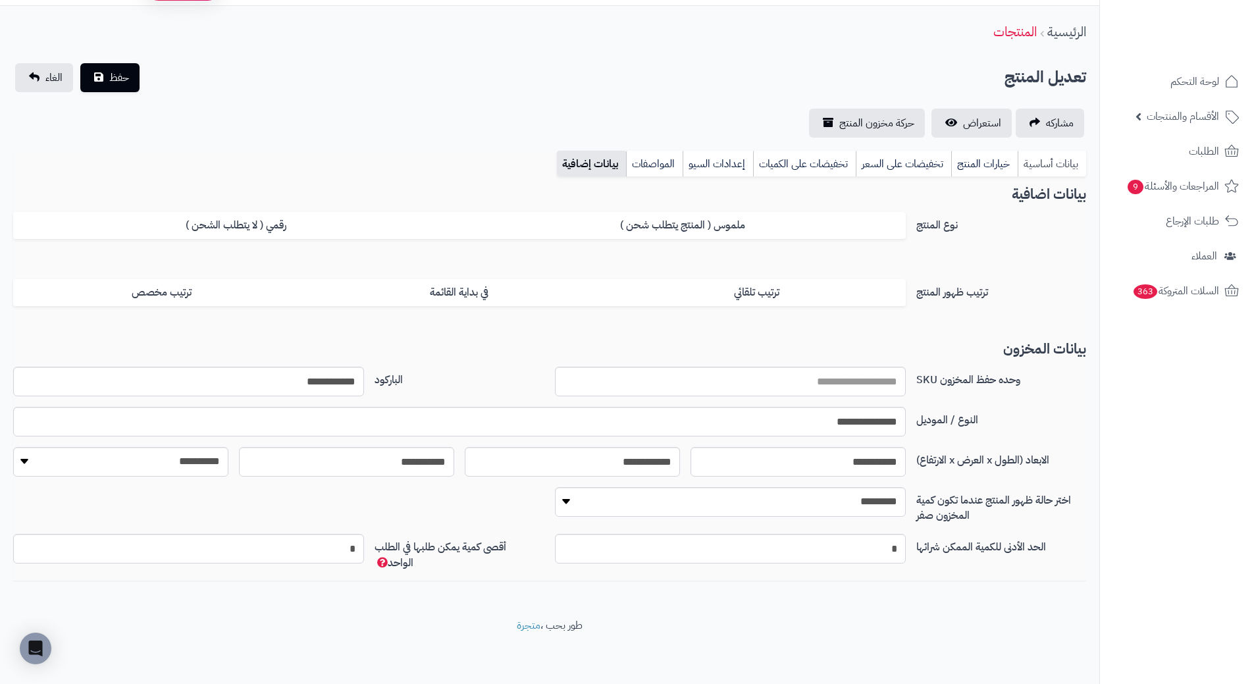
click at [1026, 161] on link "بيانات أساسية" at bounding box center [1052, 164] width 68 height 26
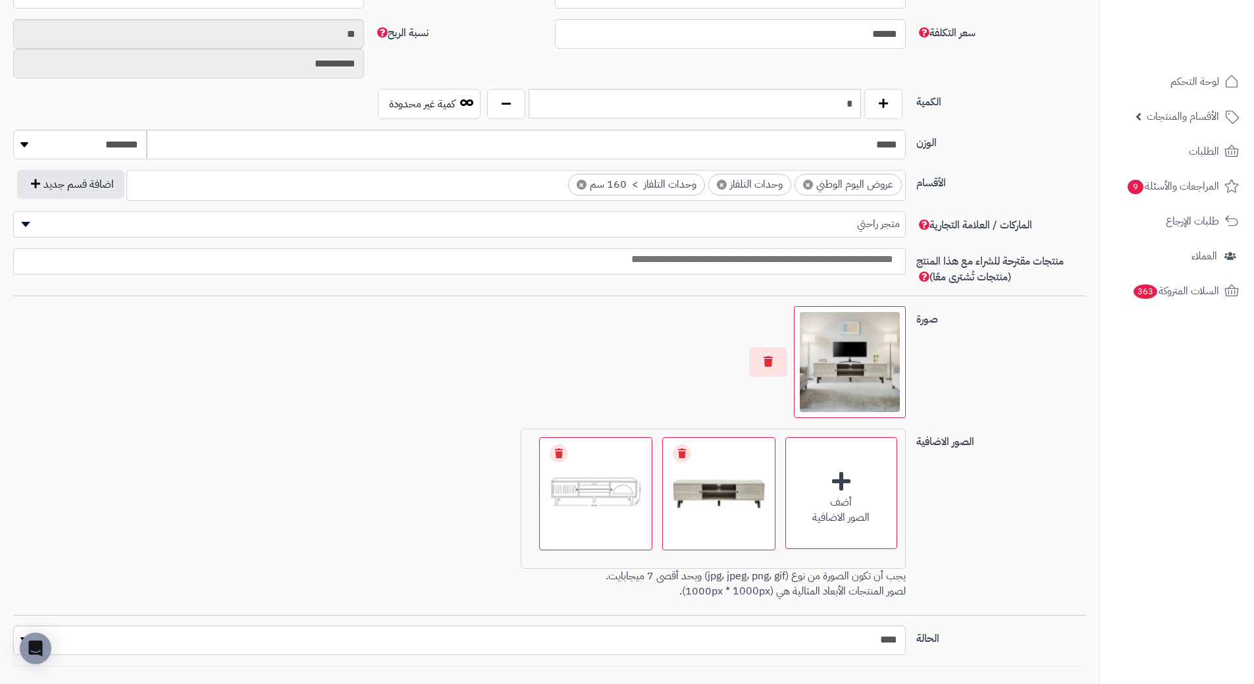
scroll to position [675, 0]
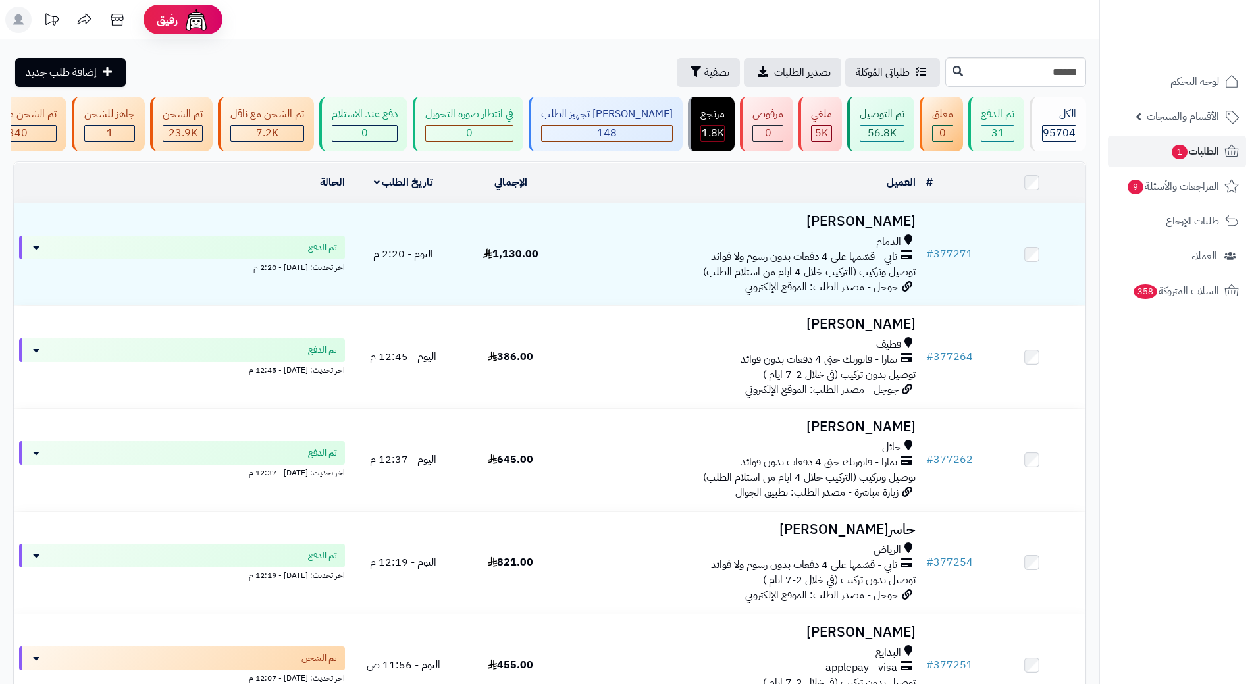
type input "******"
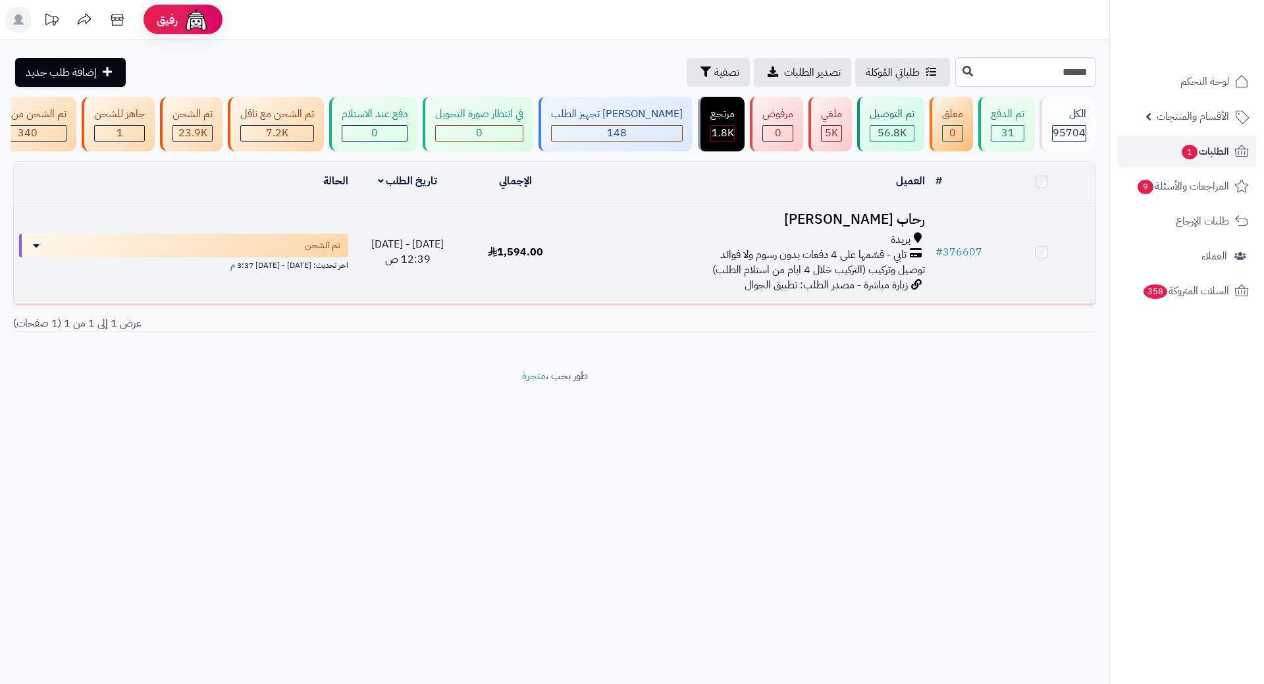
click at [888, 223] on h3 "رحاب [PERSON_NAME]" at bounding box center [750, 219] width 350 height 15
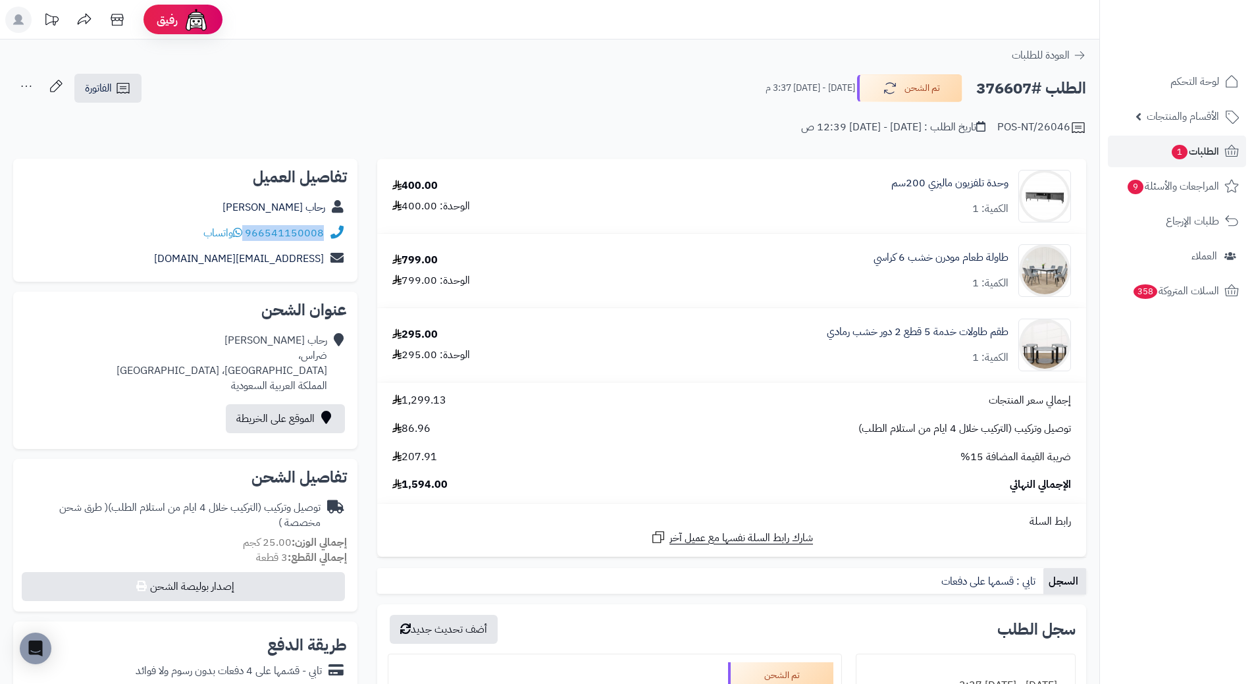
drag, startPoint x: 246, startPoint y: 231, endPoint x: 328, endPoint y: 232, distance: 82.3
click at [328, 232] on div "966541150008 واتساب" at bounding box center [185, 234] width 323 height 26
copy div "966541150008"
click at [997, 90] on h2 "الطلب #376607" at bounding box center [1031, 88] width 110 height 27
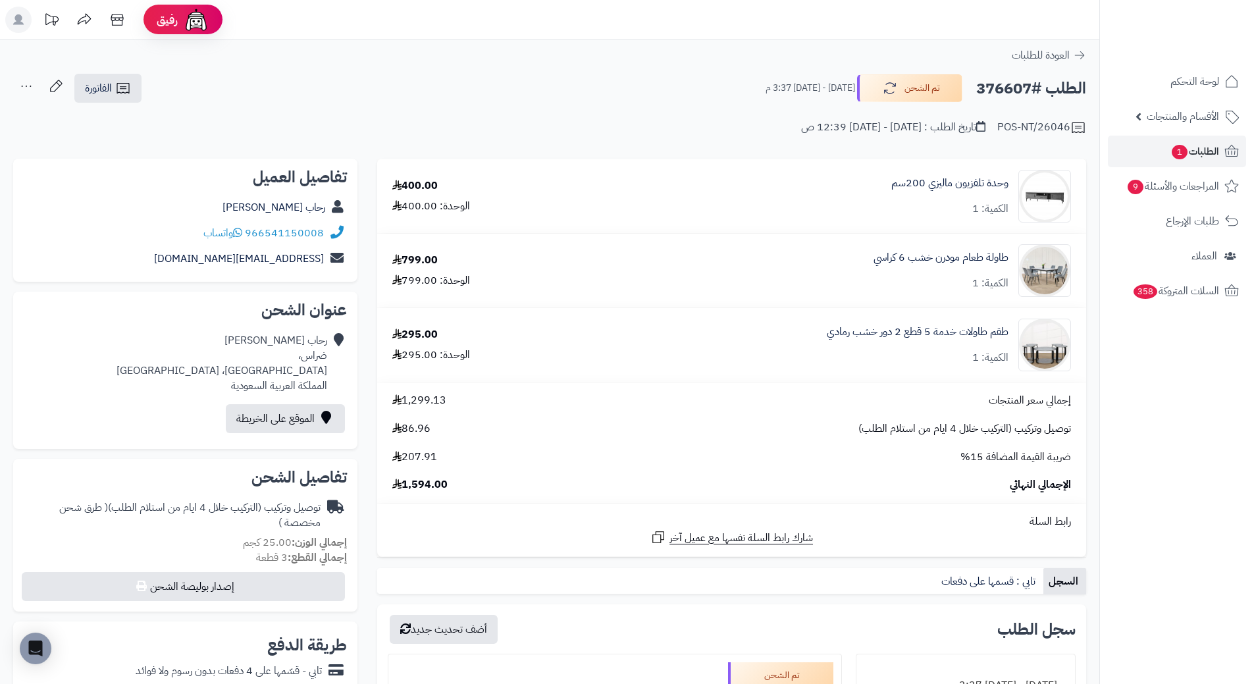
copy h2 "376607"
drag, startPoint x: 1013, startPoint y: 249, endPoint x: 847, endPoint y: 246, distance: 165.9
click at [847, 246] on div "طاولة طعام مودرن خشب 6 كراسي الكمية: 1" at bounding box center [832, 270] width 498 height 53
copy link "طاولة طعام مودرن خشب 6 كراسي"
drag, startPoint x: 978, startPoint y: 267, endPoint x: 976, endPoint y: 258, distance: 8.7
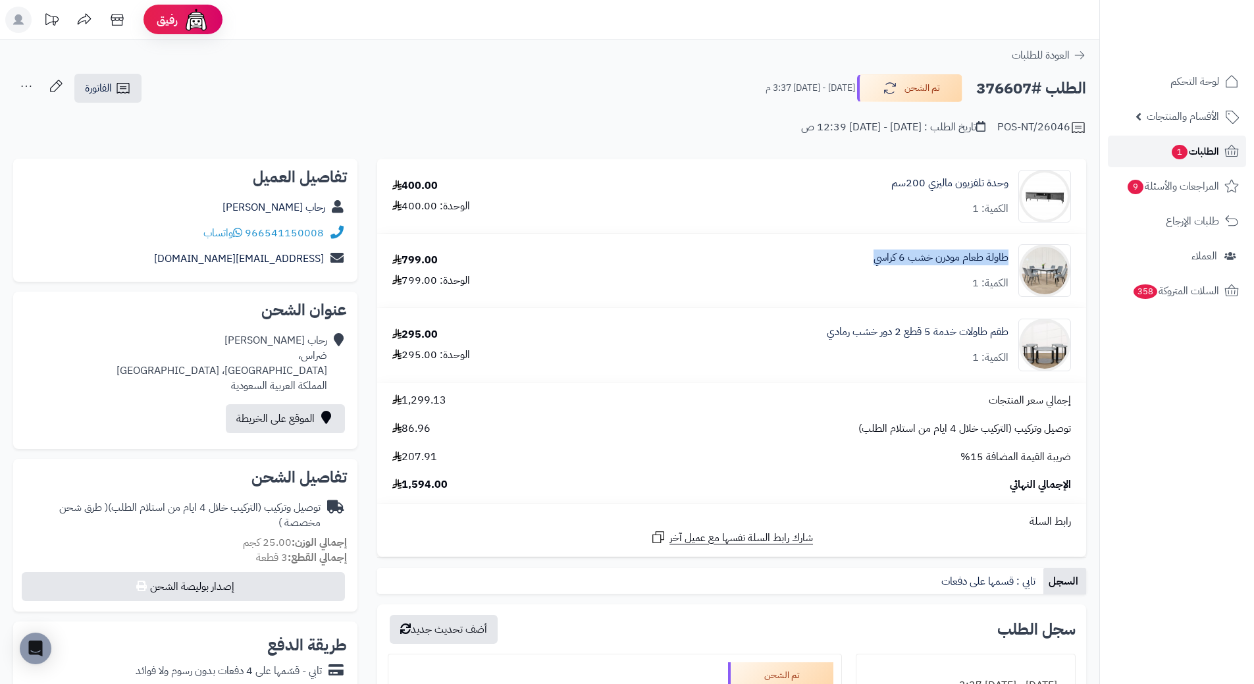
click at [1196, 155] on span "الطلبات 1" at bounding box center [1195, 151] width 49 height 18
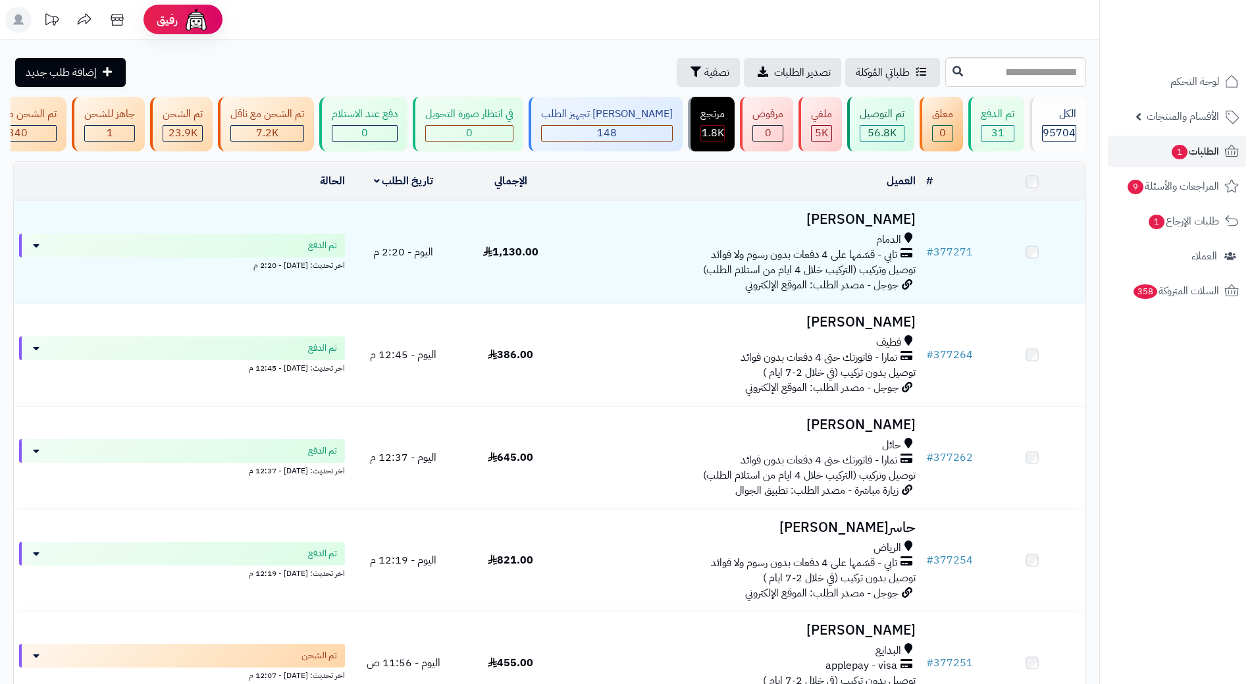
click at [980, 76] on input "text" at bounding box center [1015, 72] width 141 height 30
type input "******"
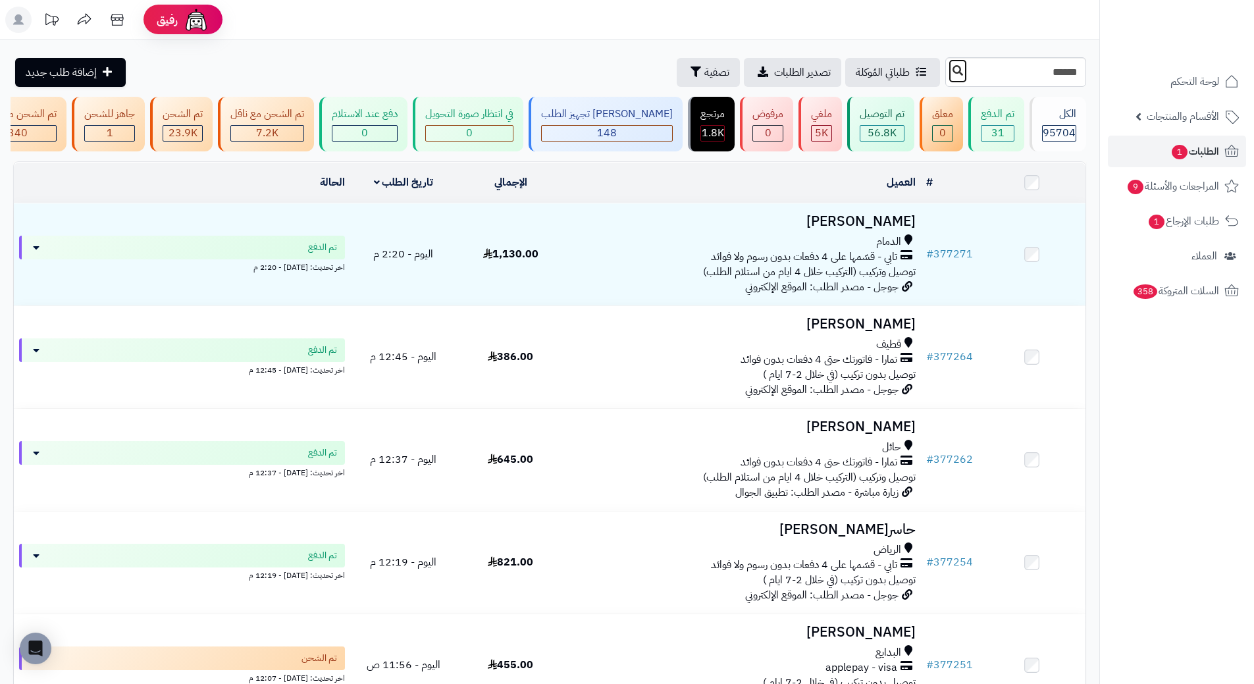
click at [948, 76] on button at bounding box center [958, 71] width 20 height 25
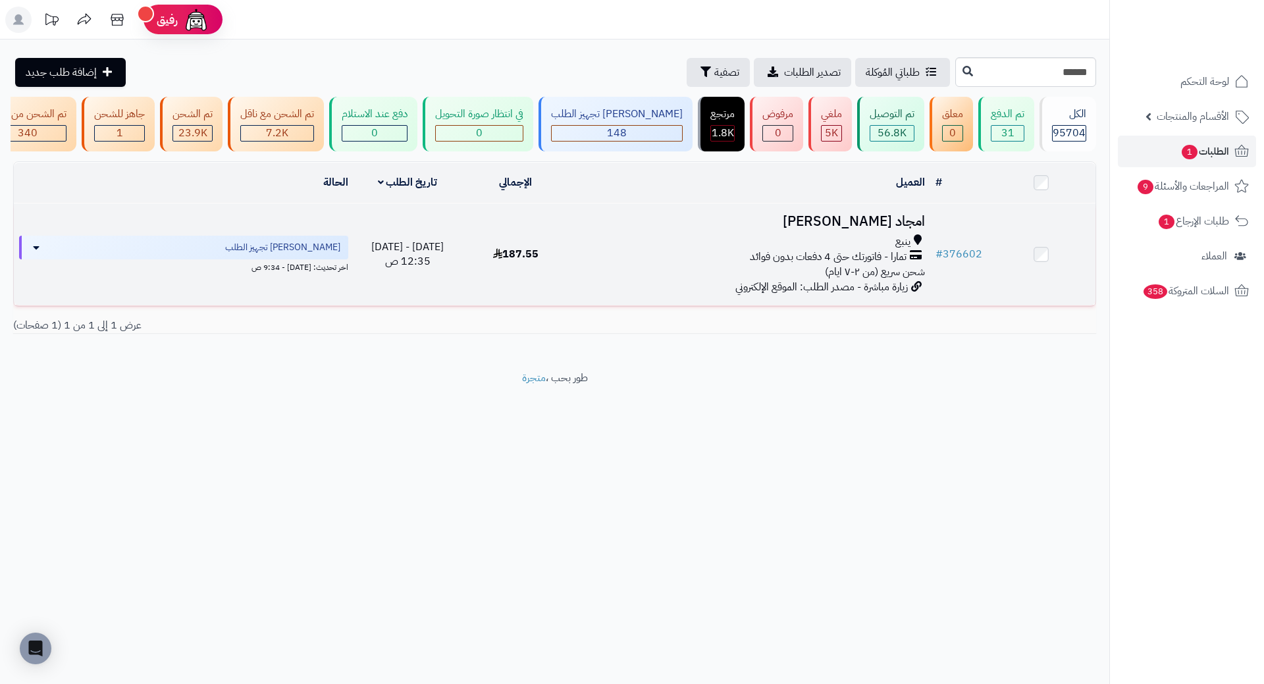
click at [898, 226] on h3 "امجاد [PERSON_NAME]" at bounding box center [750, 221] width 350 height 15
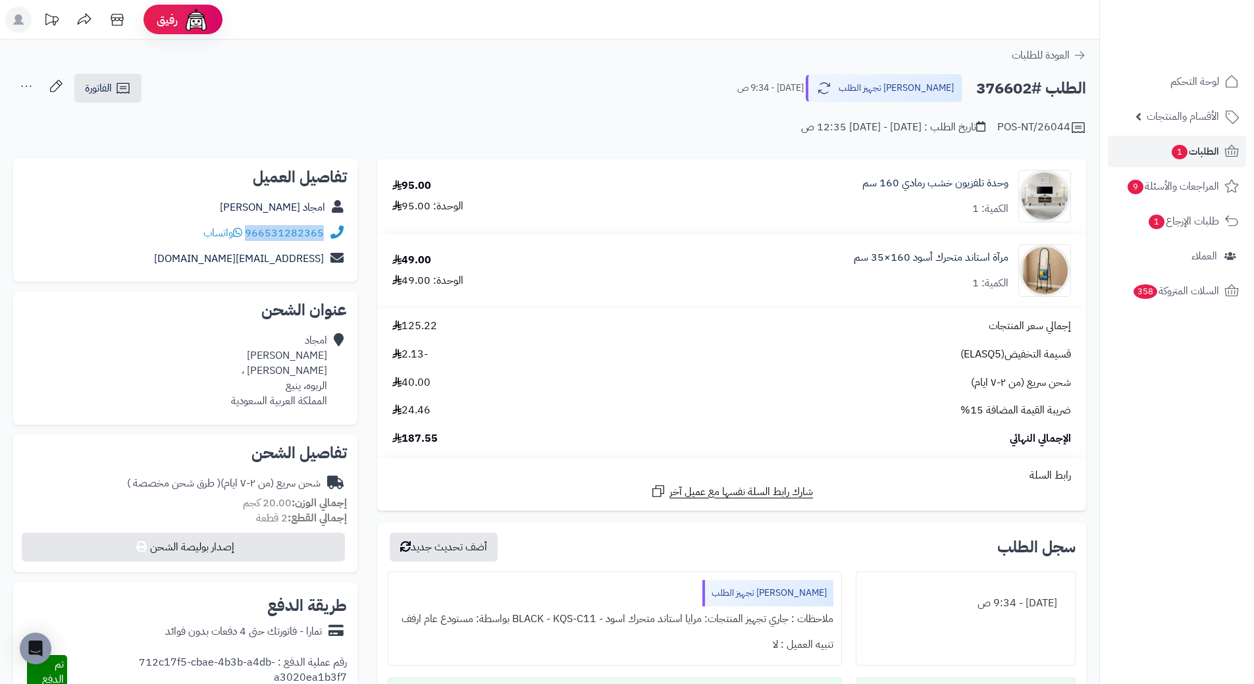
drag, startPoint x: 248, startPoint y: 232, endPoint x: 329, endPoint y: 235, distance: 81.0
click at [329, 235] on div "966531282365 واتساب" at bounding box center [185, 234] width 323 height 26
copy div "966531282365"
click at [339, 82] on div "الطلب #376602 جاري تجهيز الطلب اليوم - 9:34 ص الفاتورة طباعة الفاتورة إرسال الف…" at bounding box center [549, 88] width 1073 height 31
drag, startPoint x: 325, startPoint y: 229, endPoint x: 269, endPoint y: 233, distance: 56.8
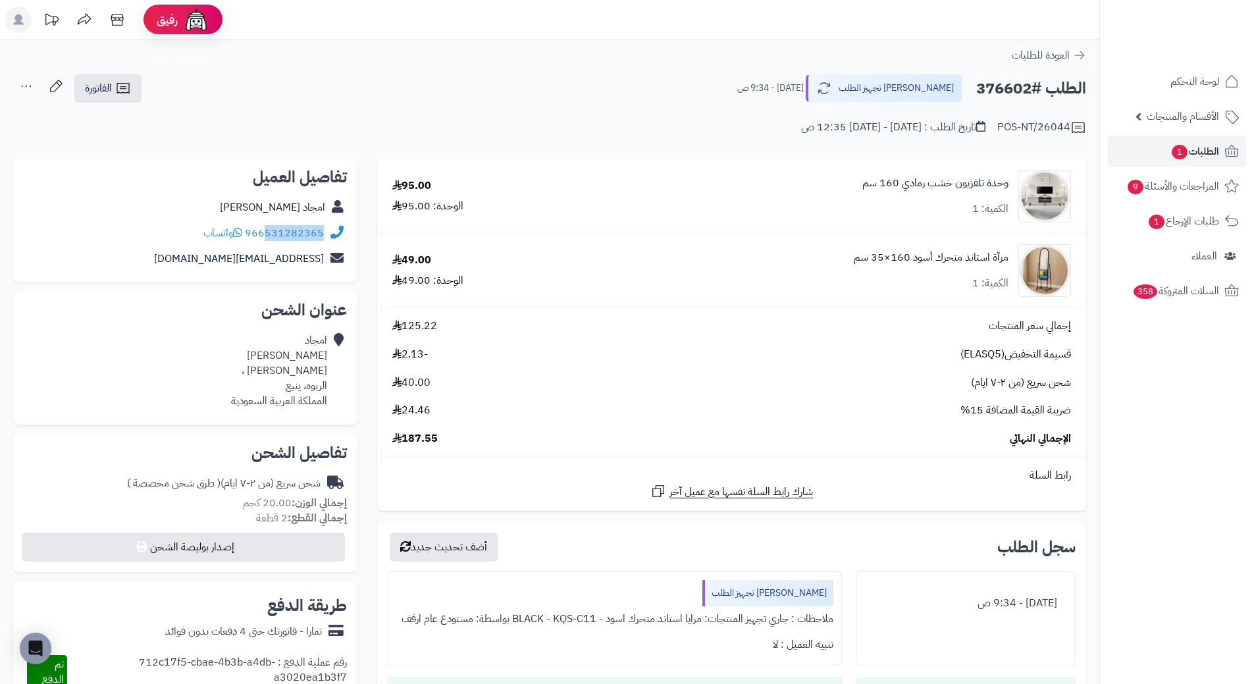
click at [269, 233] on div "966531282365 واتساب" at bounding box center [185, 234] width 323 height 26
copy link "531282365"
click at [1203, 152] on span "الطلبات 1" at bounding box center [1195, 151] width 49 height 18
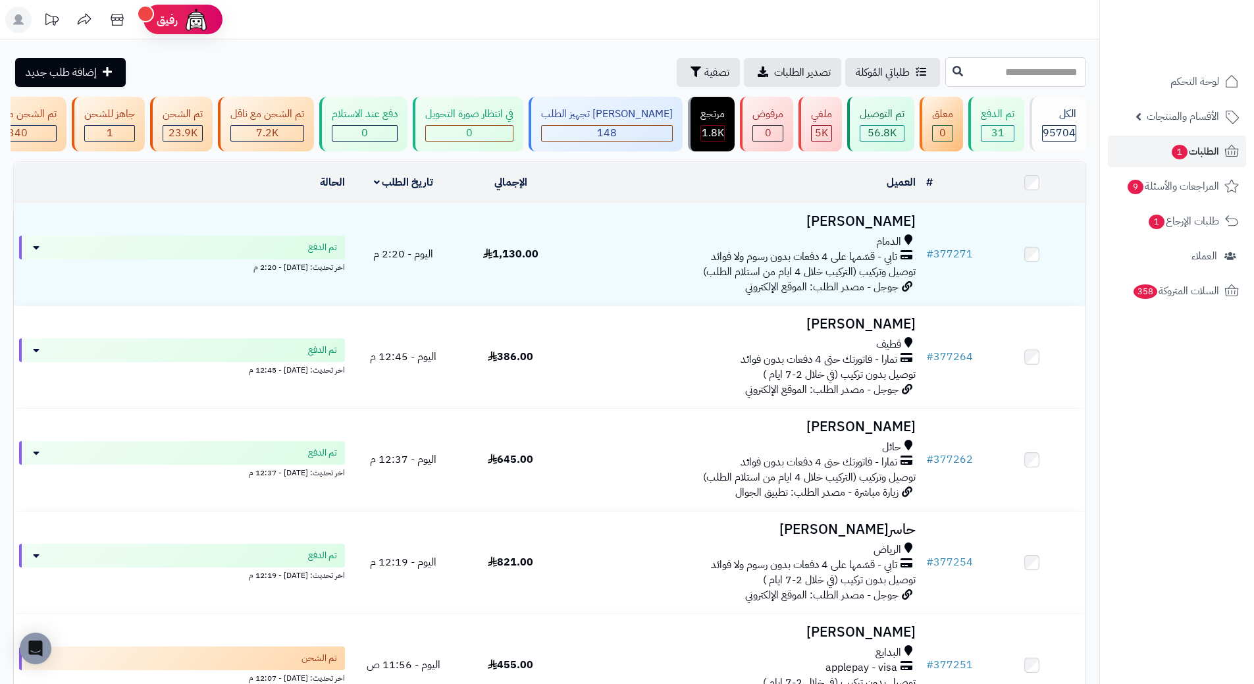
click at [1003, 80] on input "text" at bounding box center [1015, 72] width 141 height 30
paste input "******"
type input "******"
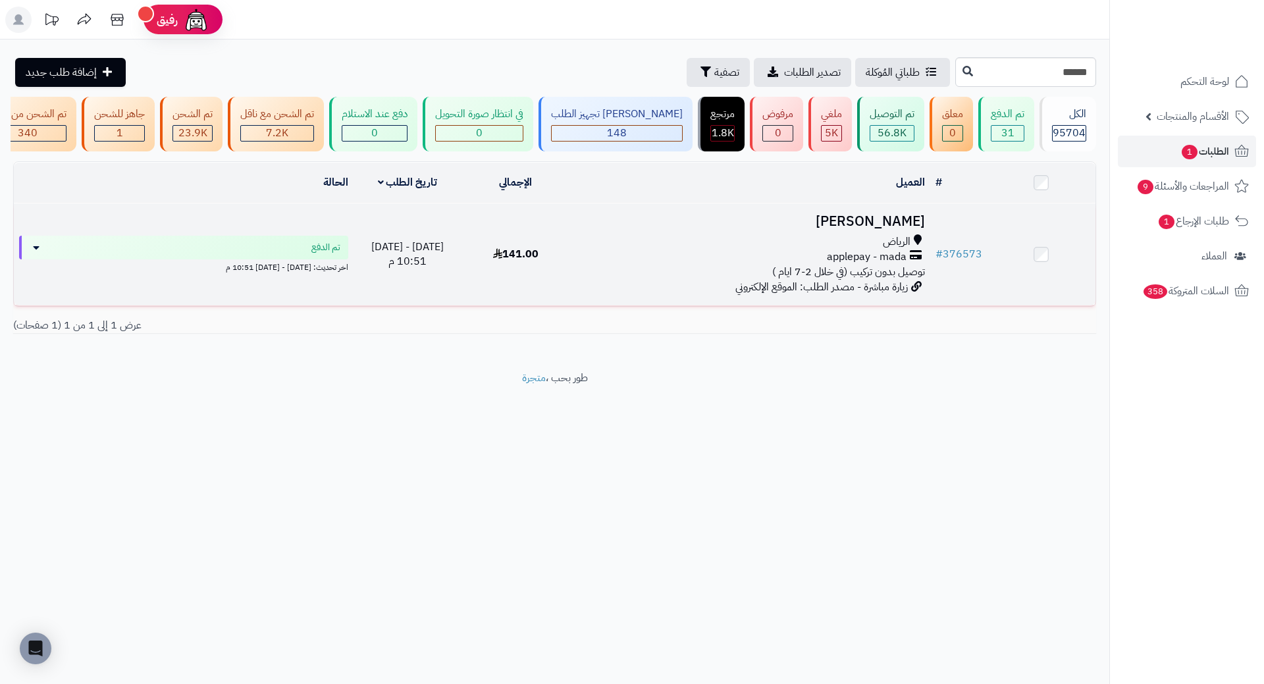
click at [874, 229] on h3 "[PERSON_NAME]" at bounding box center [750, 221] width 350 height 15
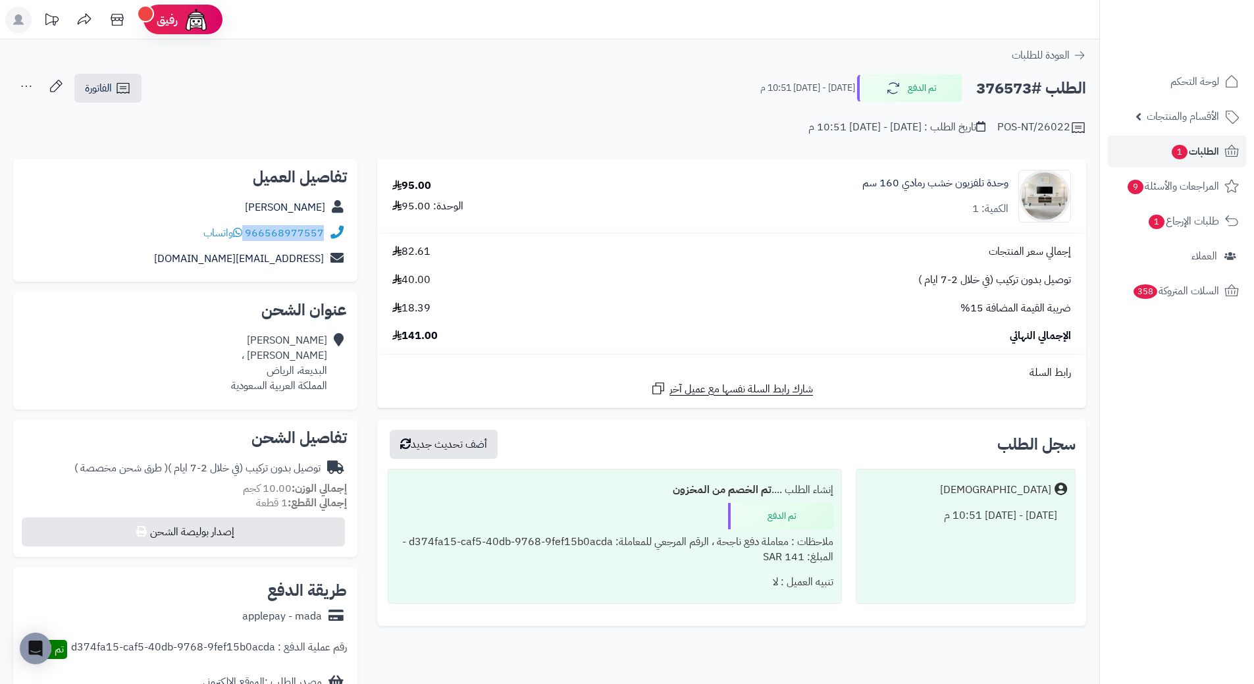
drag, startPoint x: 247, startPoint y: 231, endPoint x: 323, endPoint y: 232, distance: 75.7
click at [323, 232] on div "966568977557 واتساب" at bounding box center [263, 233] width 120 height 15
copy div "966568977557"
click at [1007, 93] on h2 "الطلب #376573" at bounding box center [1031, 88] width 110 height 27
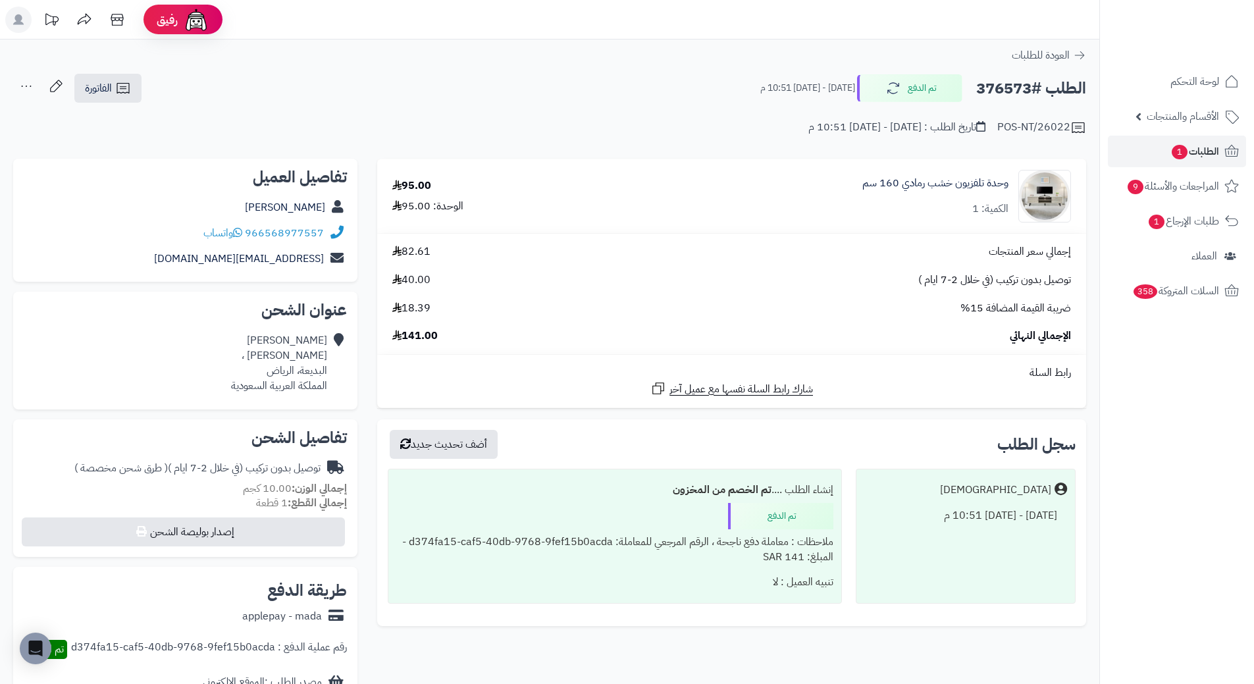
copy h2 "376573"
click at [1194, 155] on span "الطلبات 1" at bounding box center [1195, 151] width 49 height 18
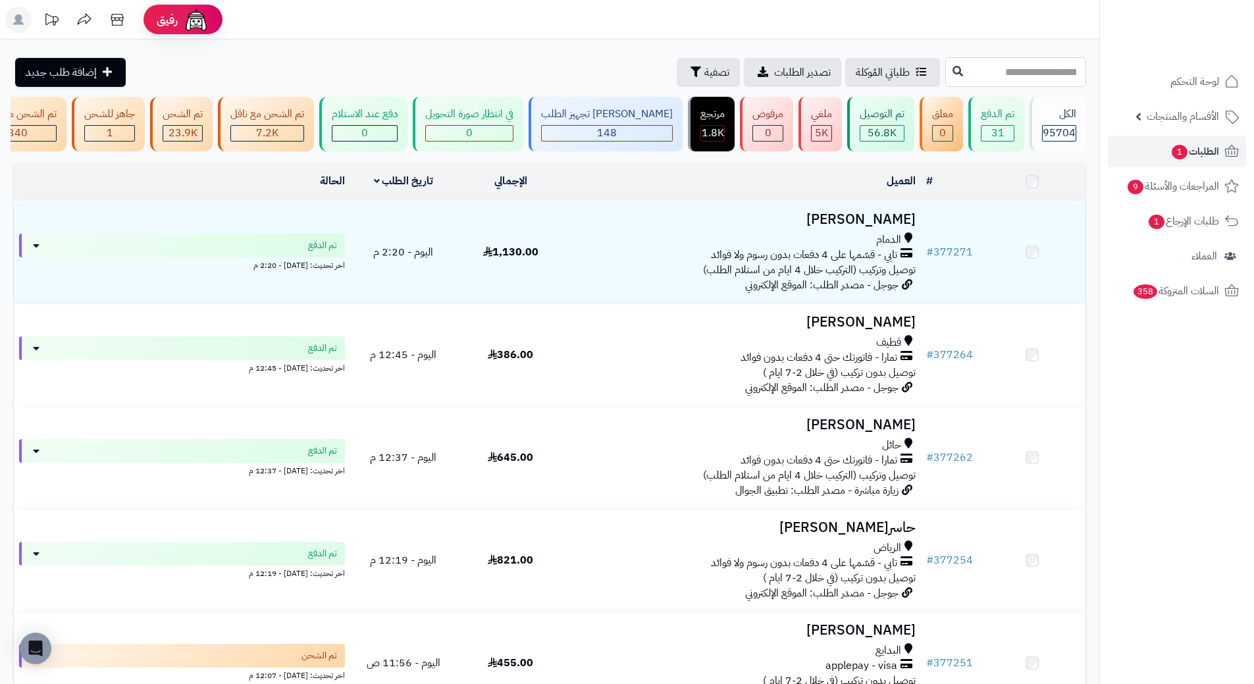
click at [945, 67] on input "text" at bounding box center [1015, 72] width 141 height 30
paste input "******"
type input "******"
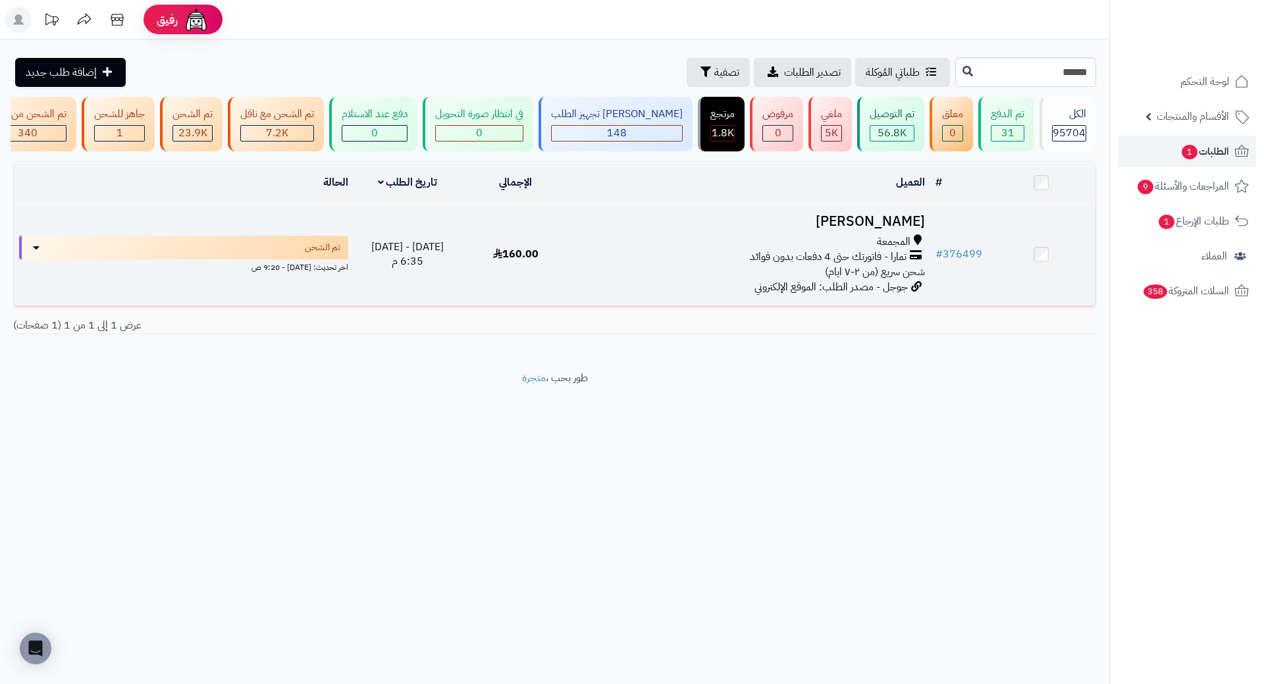
click at [882, 229] on h3 "Ayman Khattab" at bounding box center [750, 221] width 350 height 15
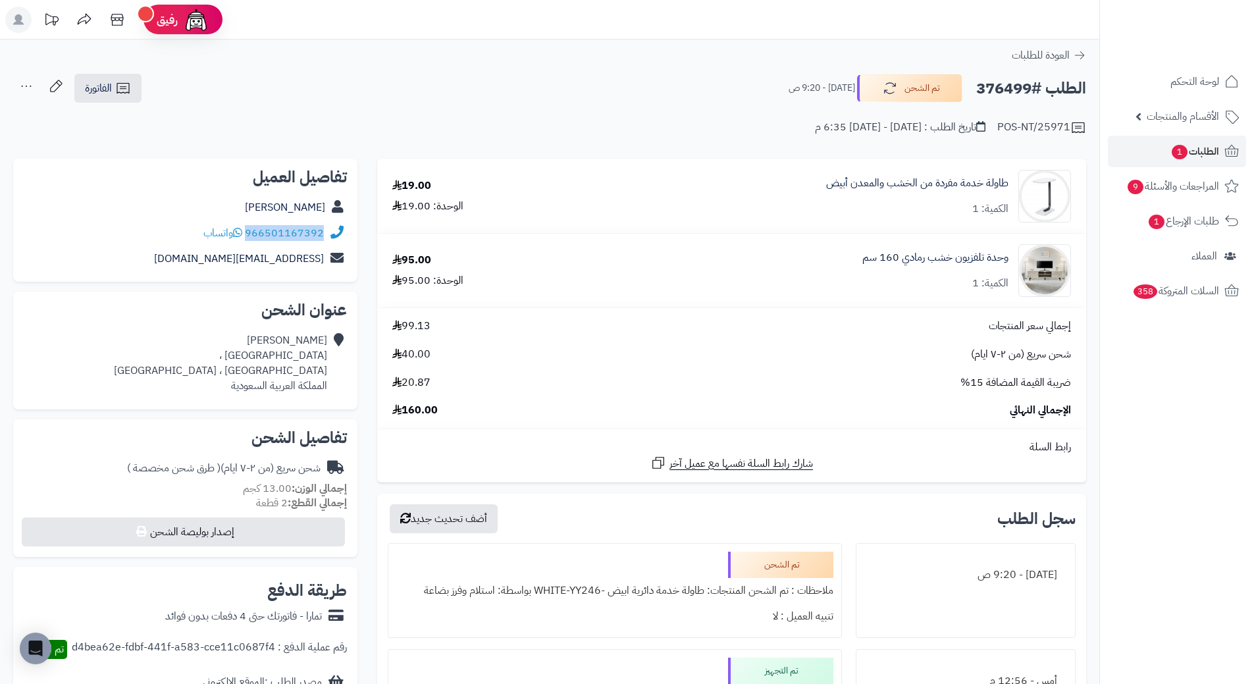
drag, startPoint x: 248, startPoint y: 232, endPoint x: 329, endPoint y: 231, distance: 81.0
click at [329, 231] on div "966501167392 واتساب" at bounding box center [185, 234] width 323 height 26
copy div "966501167392"
click at [1010, 87] on h2 "الطلب #376499" at bounding box center [1031, 88] width 110 height 27
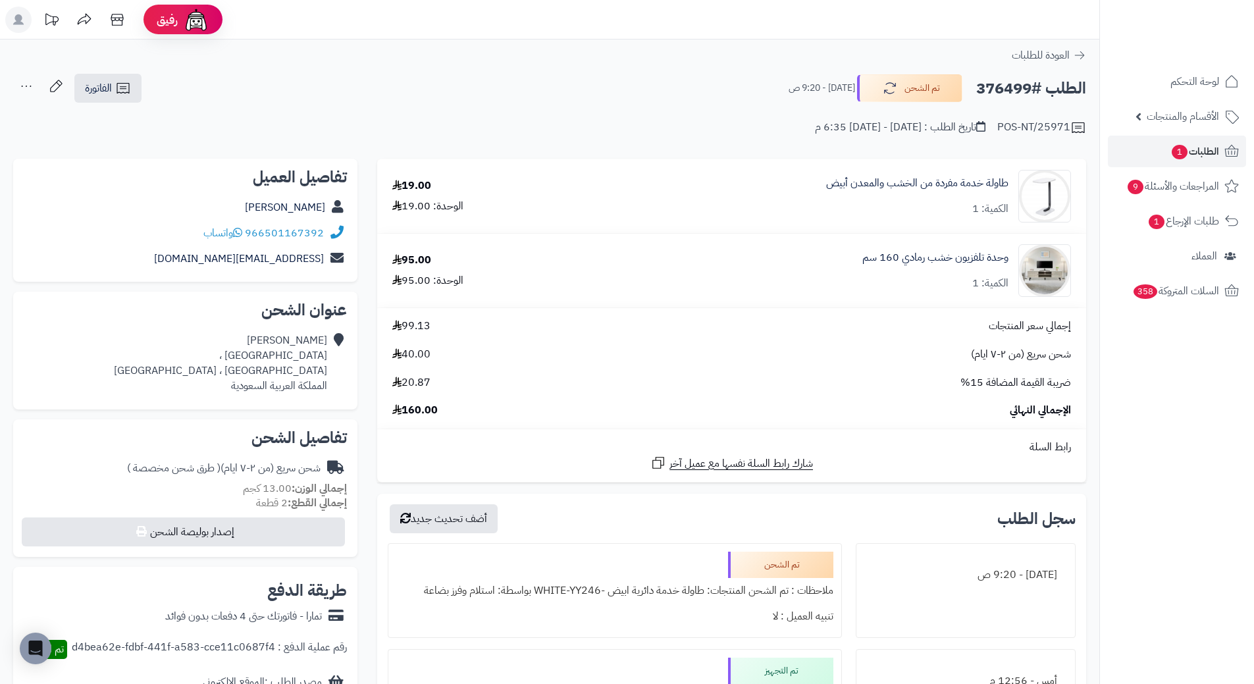
copy h2 "376499"
drag, startPoint x: 1013, startPoint y: 256, endPoint x: 846, endPoint y: 257, distance: 166.6
click at [846, 257] on div "وحدة تلفزيون خشب رمادي 160 سم الكمية: 1" at bounding box center [827, 270] width 508 height 53
copy link "وحدة تلفزيون خشب رمادي 160 سم"
click at [1203, 155] on span "الطلبات 1" at bounding box center [1195, 151] width 49 height 18
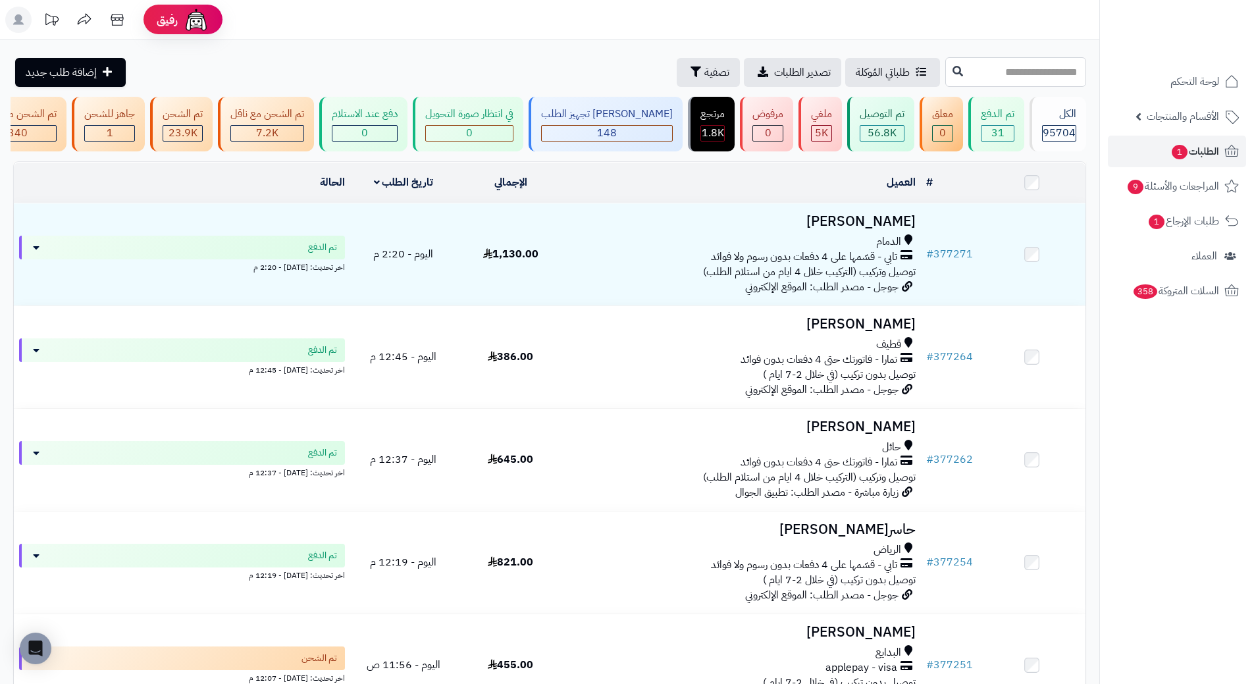
click at [972, 66] on input "text" at bounding box center [1015, 72] width 141 height 30
paste input "******"
type input "******"
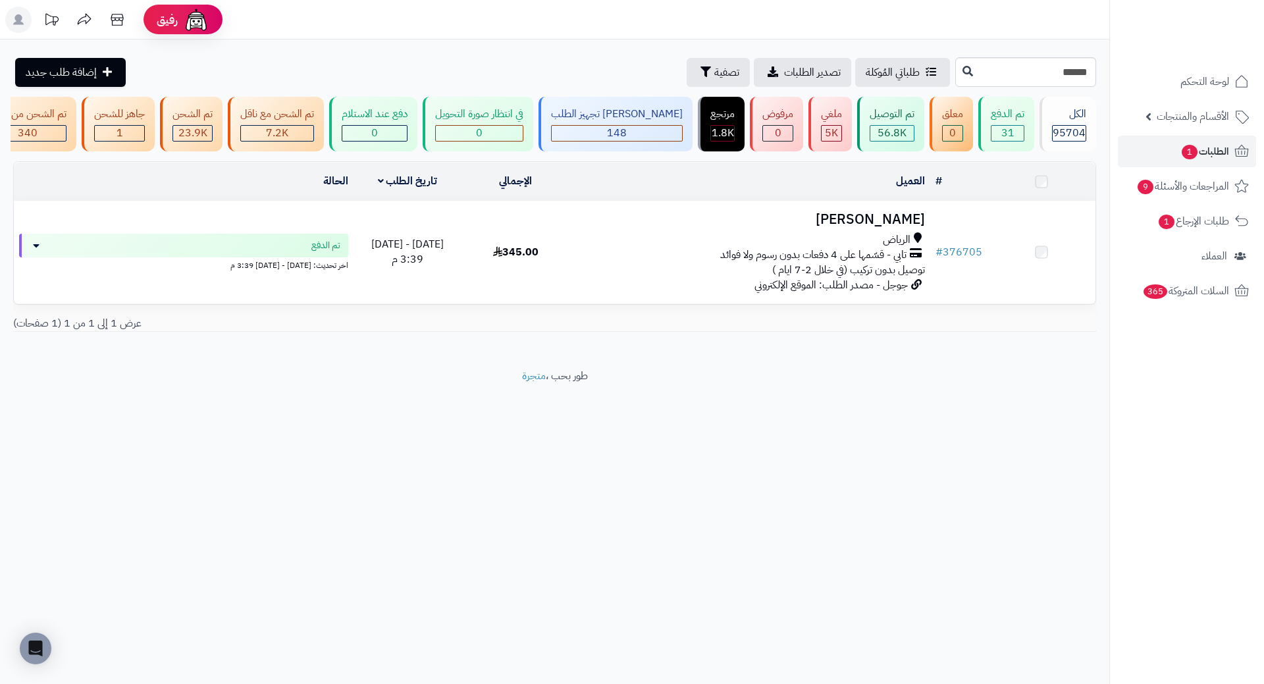
click at [866, 227] on h3 "[PERSON_NAME]" at bounding box center [750, 219] width 350 height 15
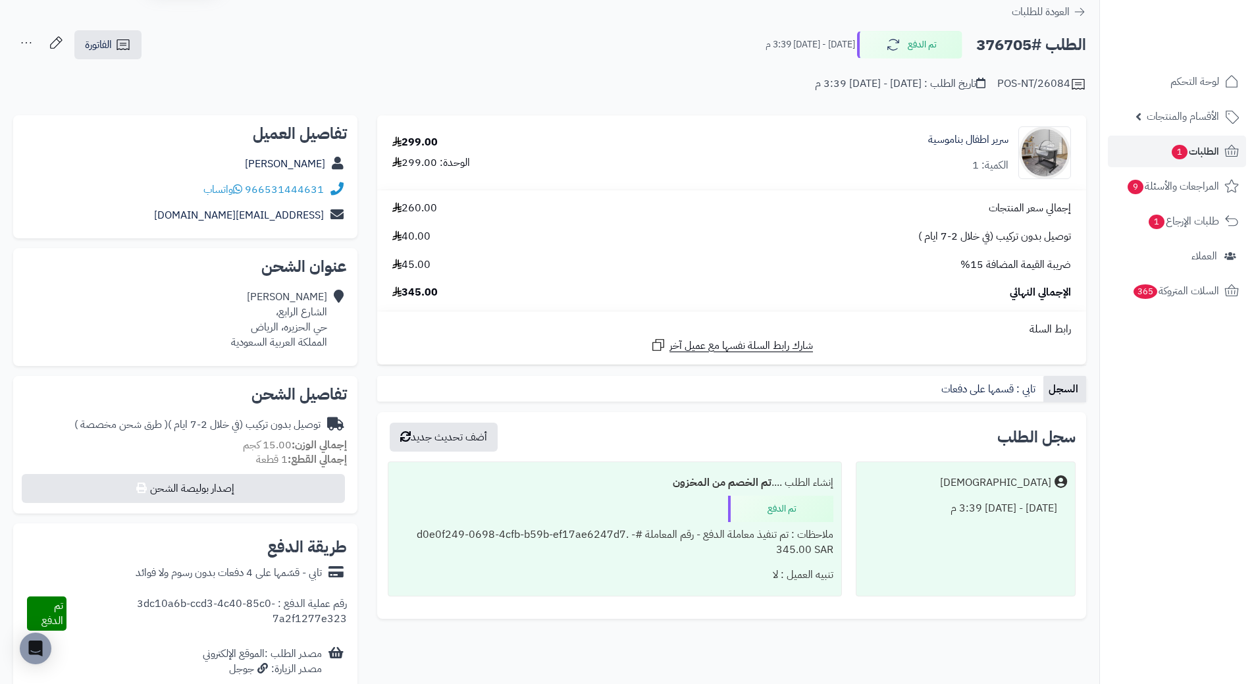
scroll to position [66, 0]
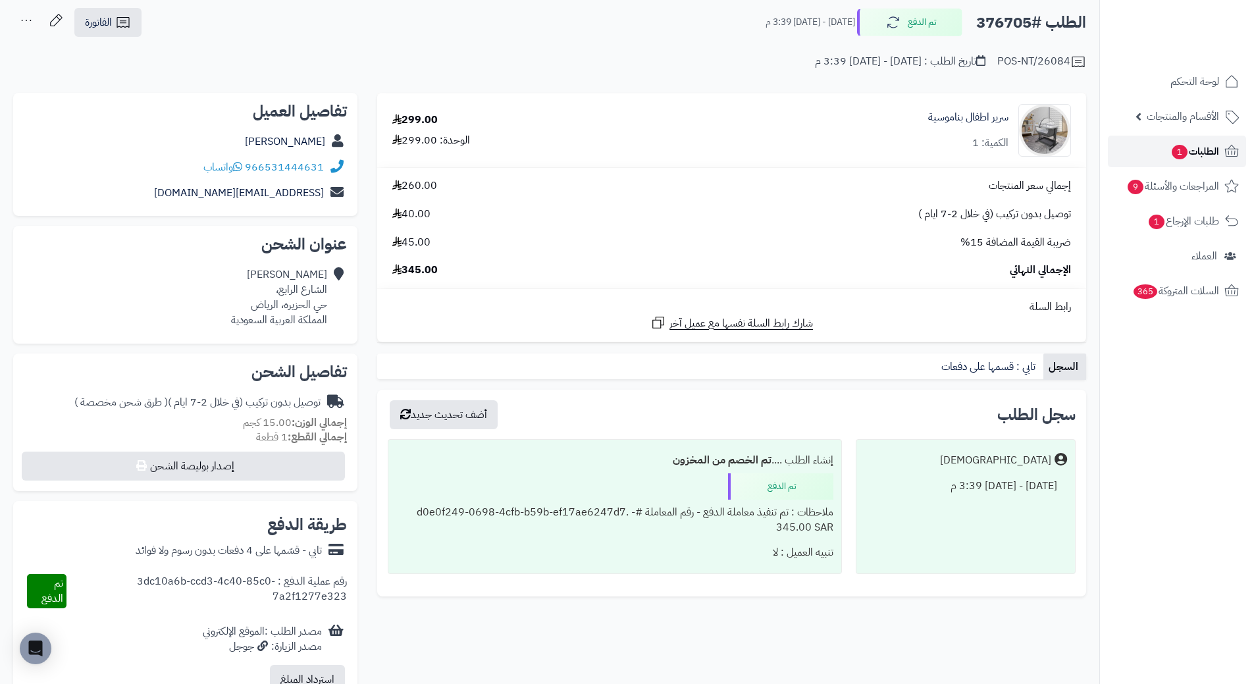
click at [1207, 146] on span "الطلبات 1" at bounding box center [1195, 151] width 49 height 18
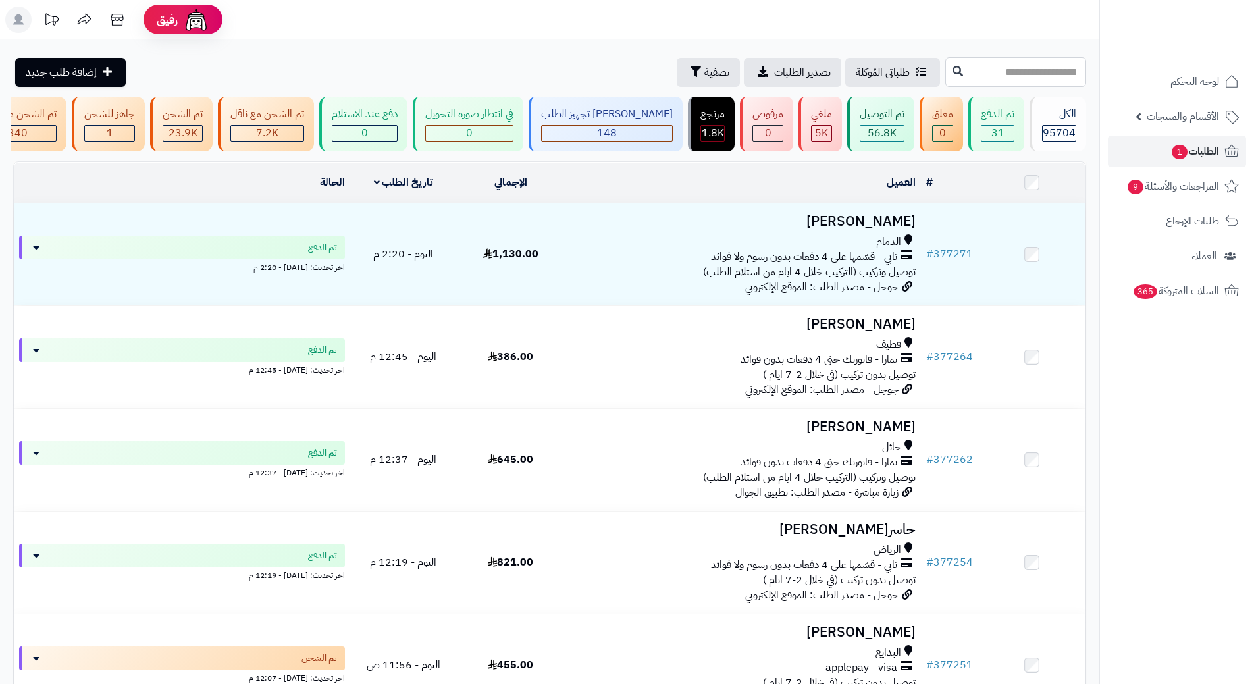
click at [956, 68] on input "text" at bounding box center [1015, 72] width 141 height 30
paste input "******"
type input "******"
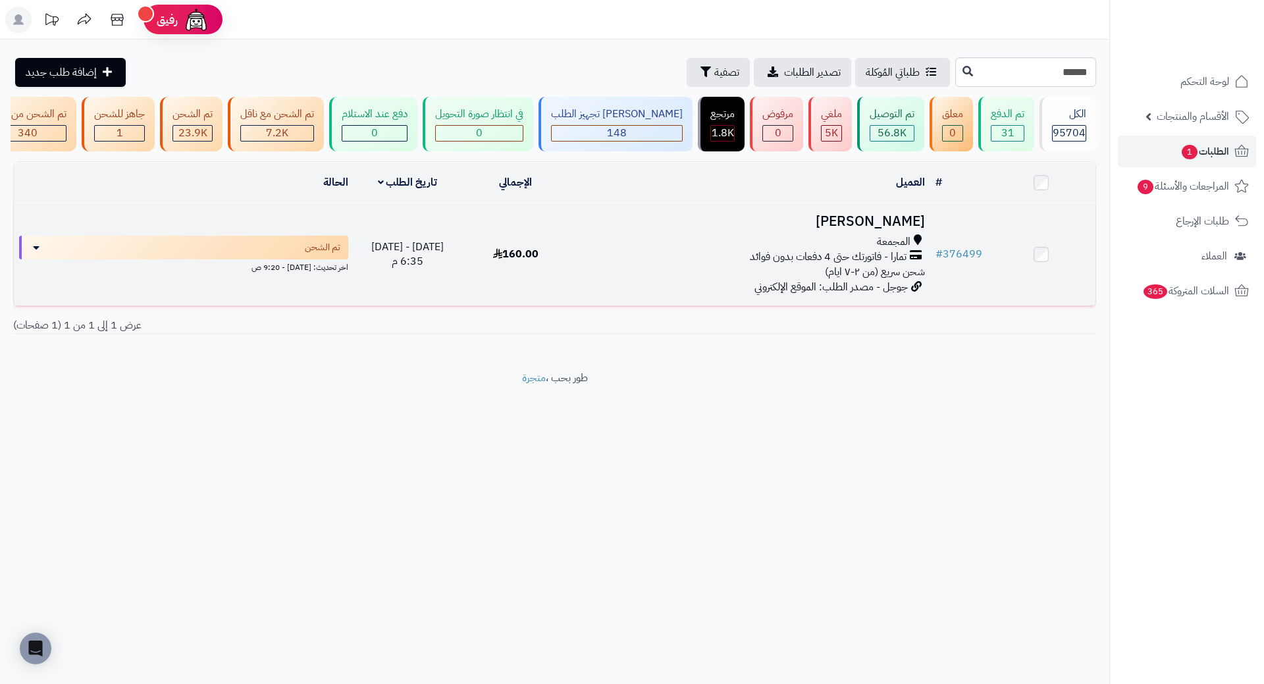
click at [891, 229] on h3 "[PERSON_NAME]" at bounding box center [750, 221] width 350 height 15
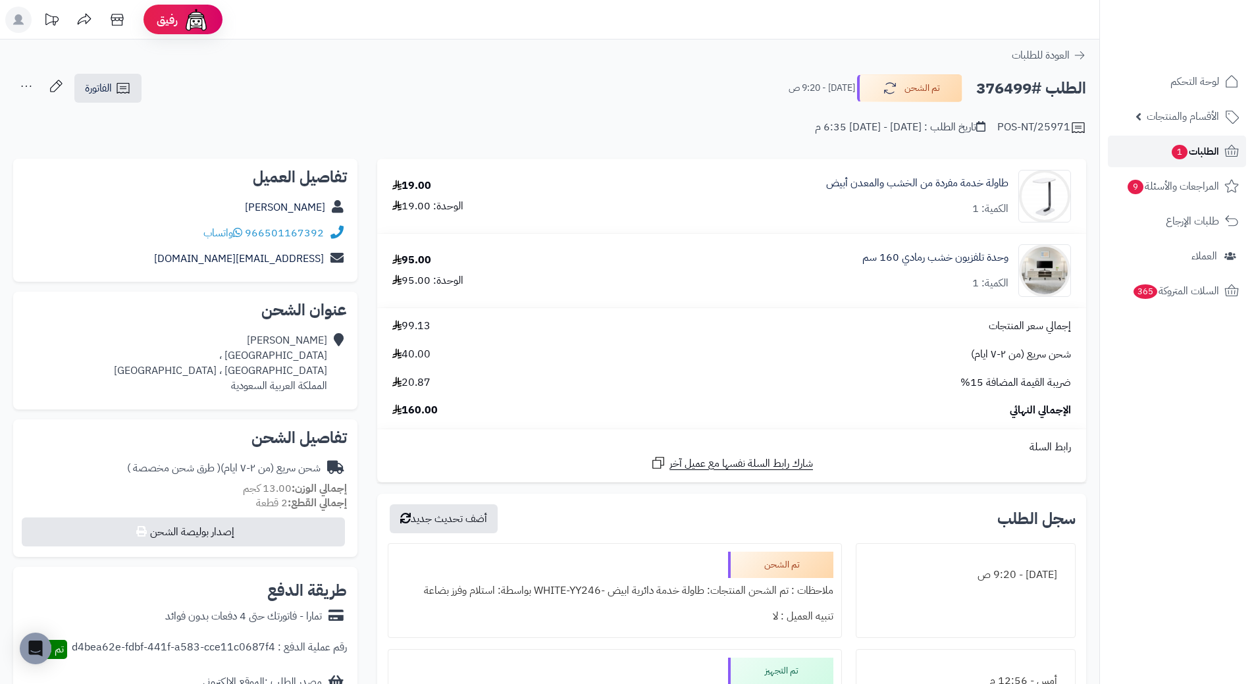
click at [1201, 153] on span "الطلبات 1" at bounding box center [1195, 151] width 49 height 18
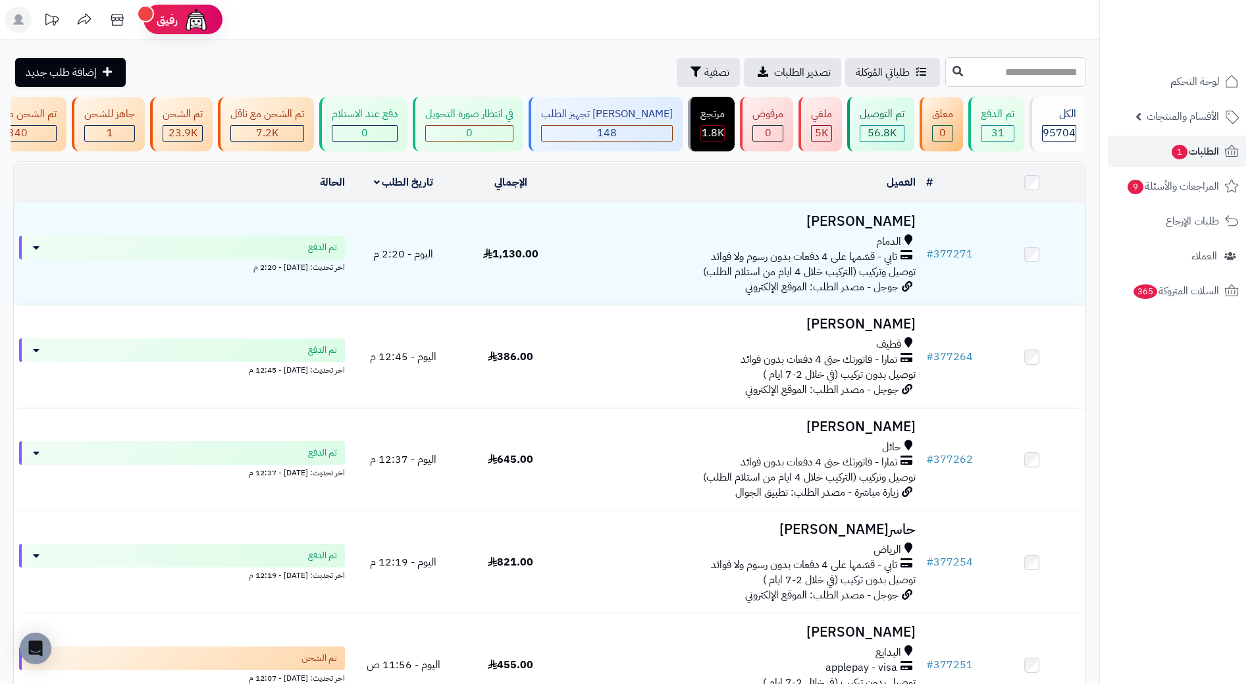
click at [1015, 71] on input "text" at bounding box center [1015, 72] width 141 height 30
paste input "******"
type input "******"
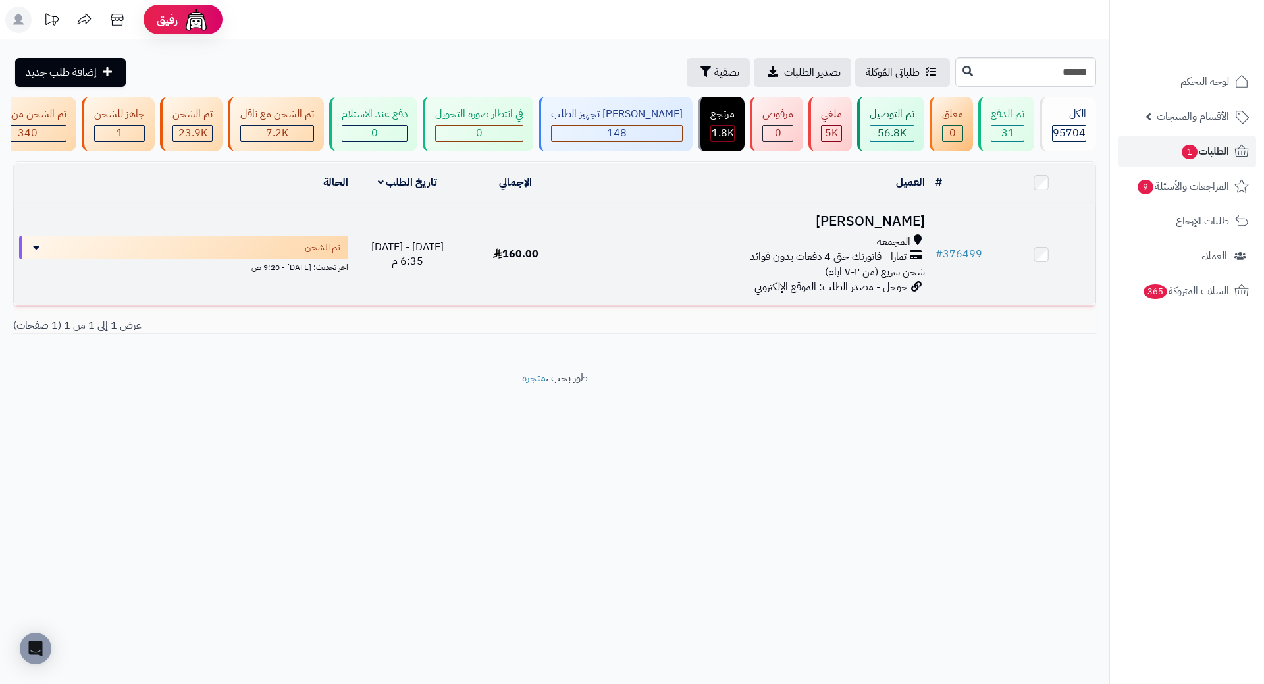
click at [901, 229] on h3 "[PERSON_NAME]" at bounding box center [750, 221] width 350 height 15
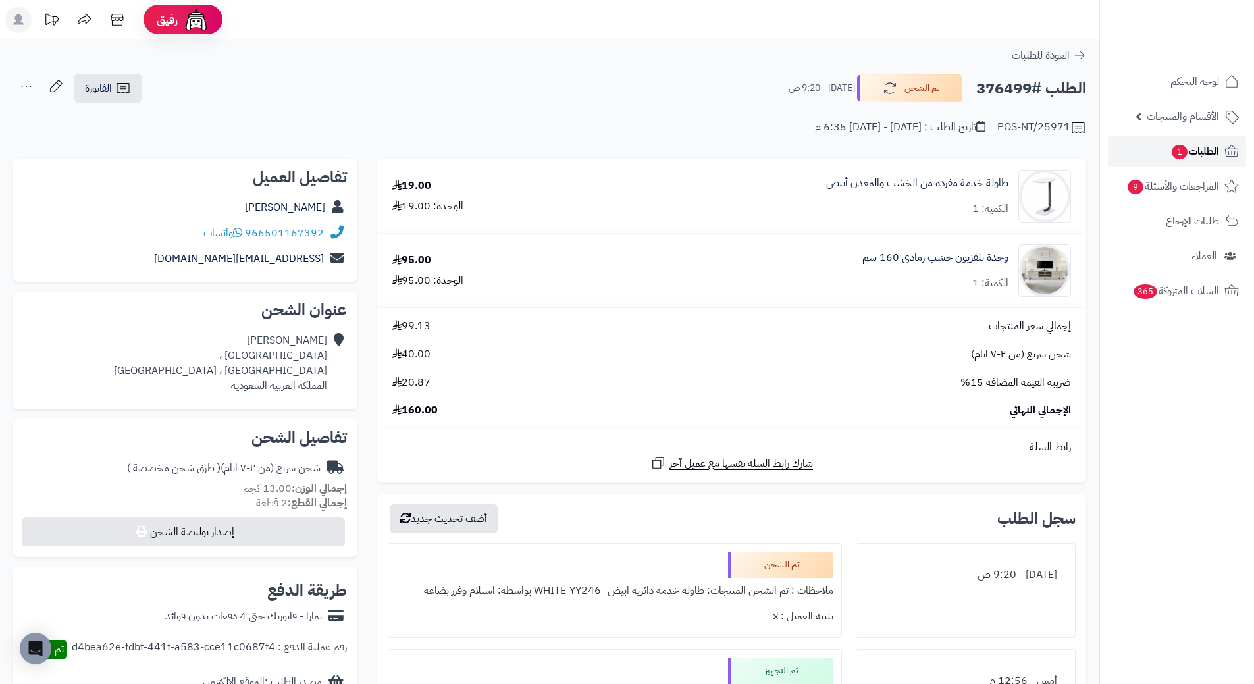
click at [1211, 153] on span "الطلبات 1" at bounding box center [1195, 151] width 49 height 18
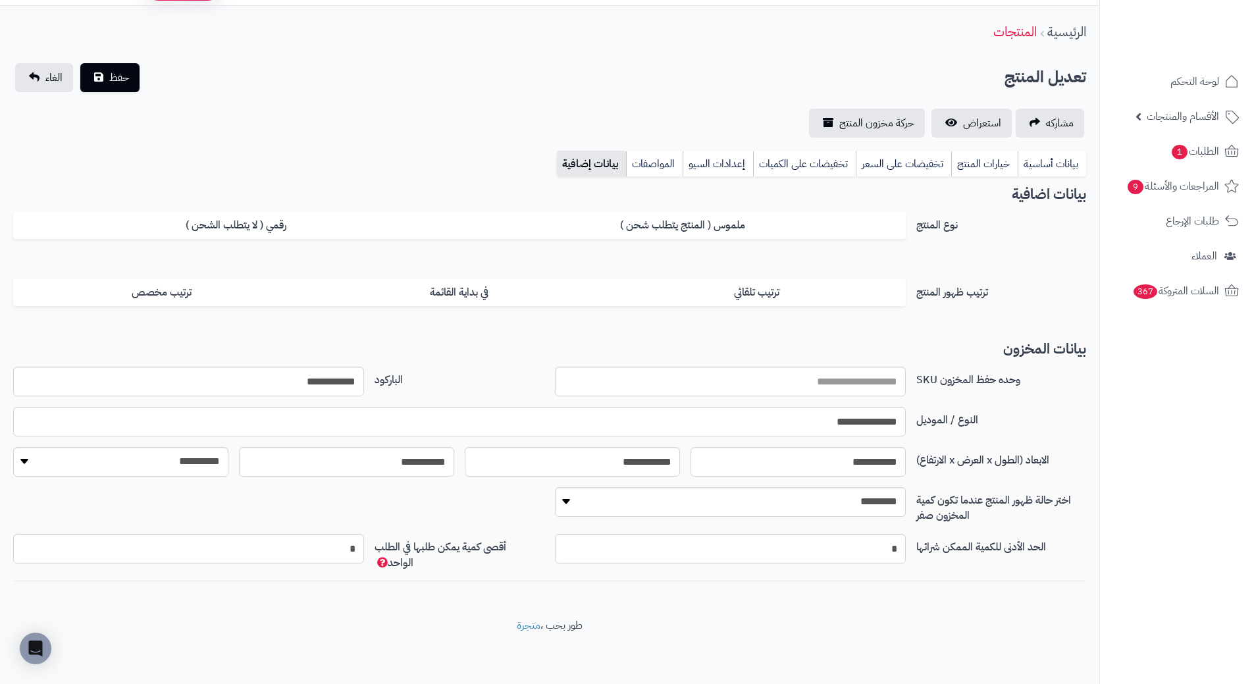
scroll to position [34, 0]
click at [334, 381] on input "**********" at bounding box center [188, 382] width 351 height 30
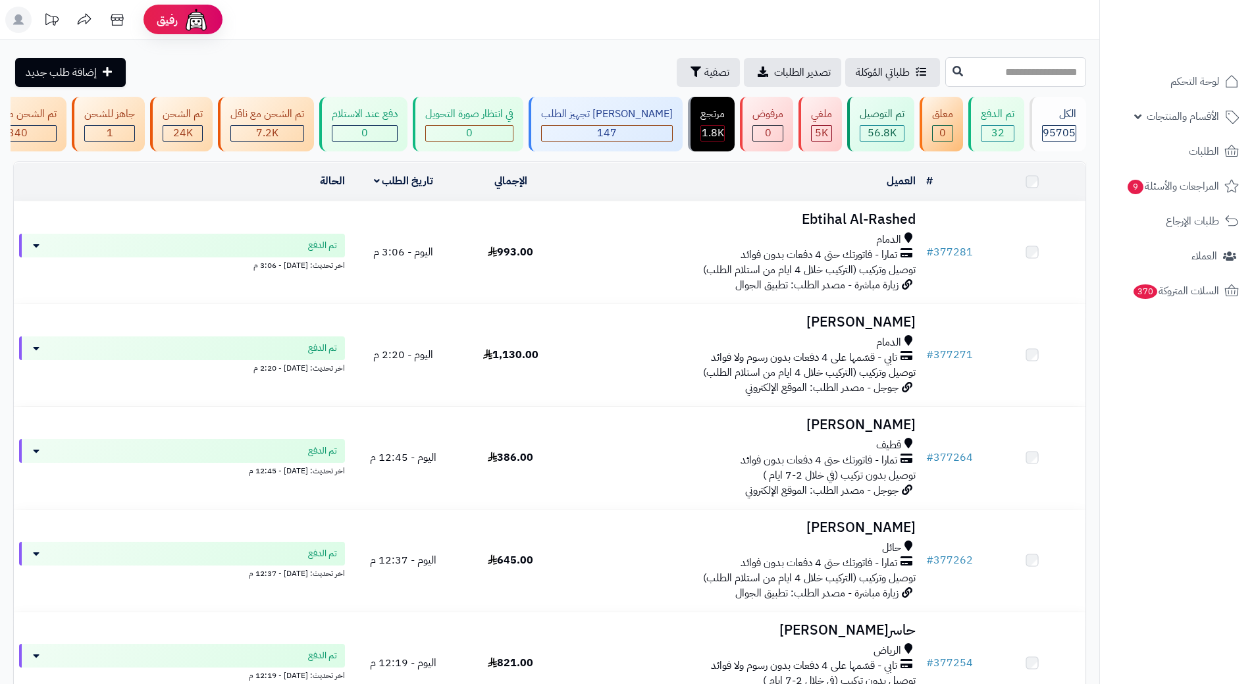
click at [964, 66] on input "text" at bounding box center [1015, 72] width 141 height 30
paste input "******"
type input "******"
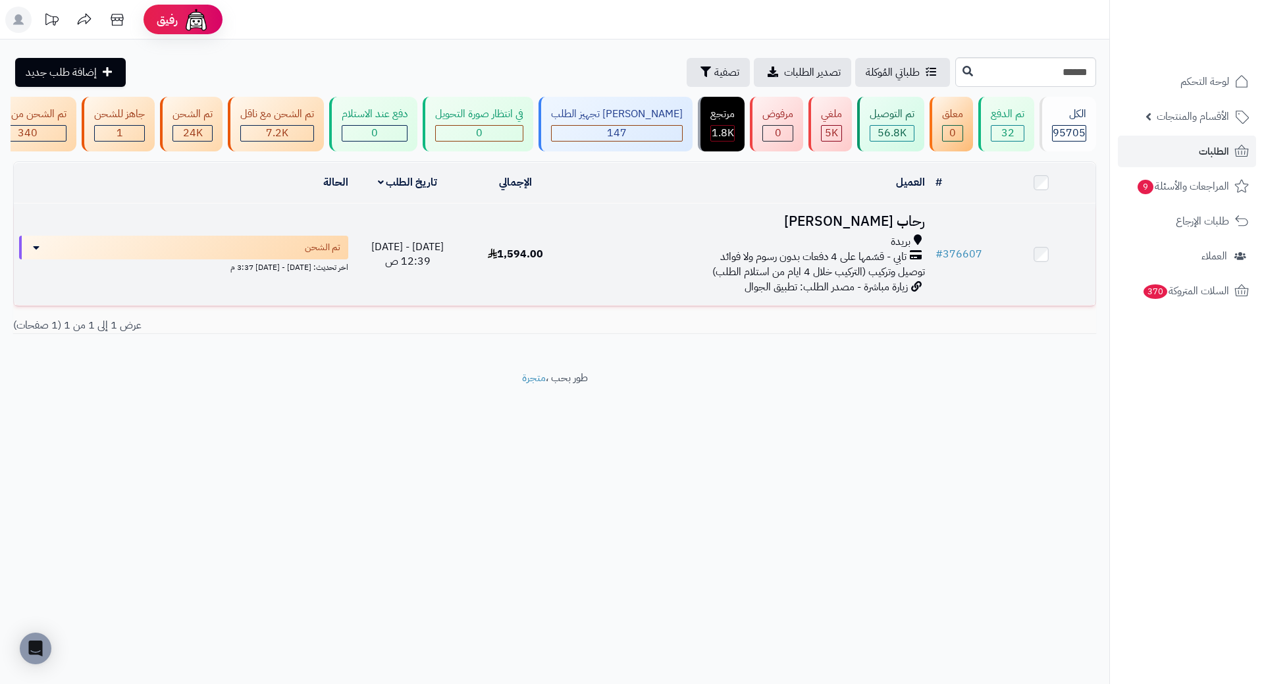
click at [874, 223] on h3 "رحاب [PERSON_NAME]" at bounding box center [750, 221] width 350 height 15
